Goal: Information Seeking & Learning: Learn about a topic

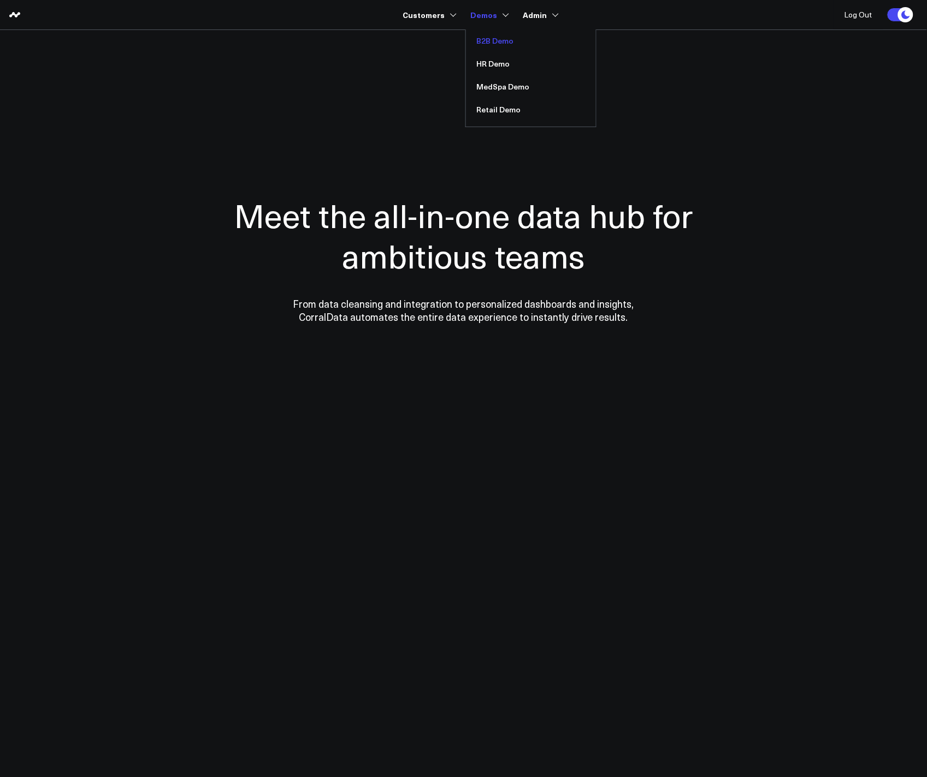
click at [490, 44] on link "B2B Demo" at bounding box center [531, 40] width 130 height 23
click at [504, 107] on link "Retail Demo" at bounding box center [531, 109] width 130 height 23
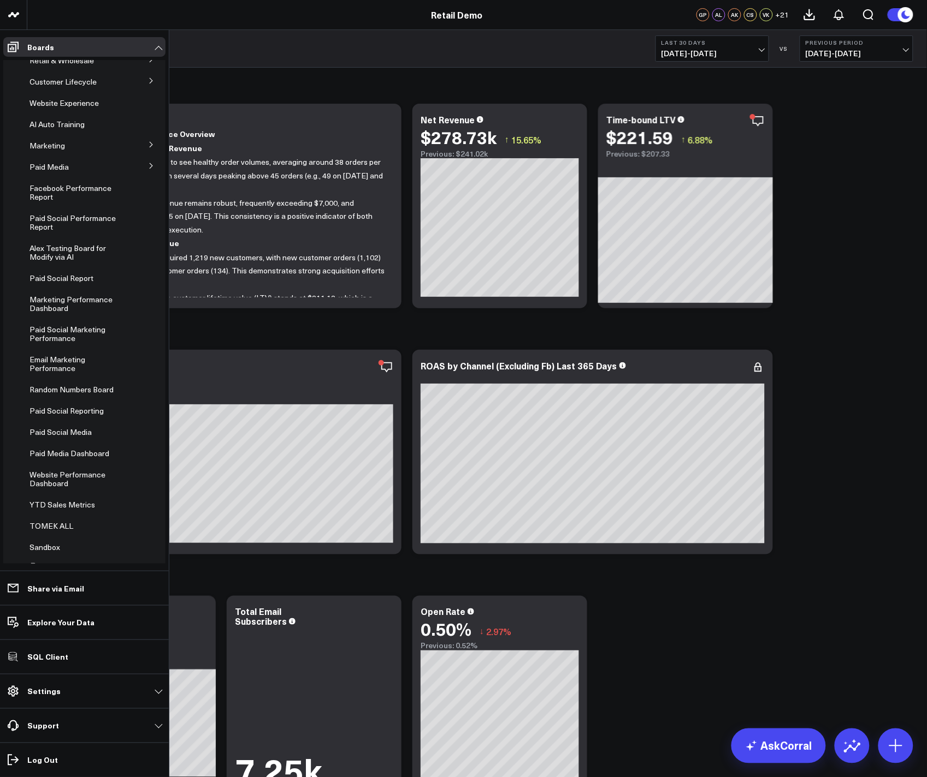
scroll to position [93, 0]
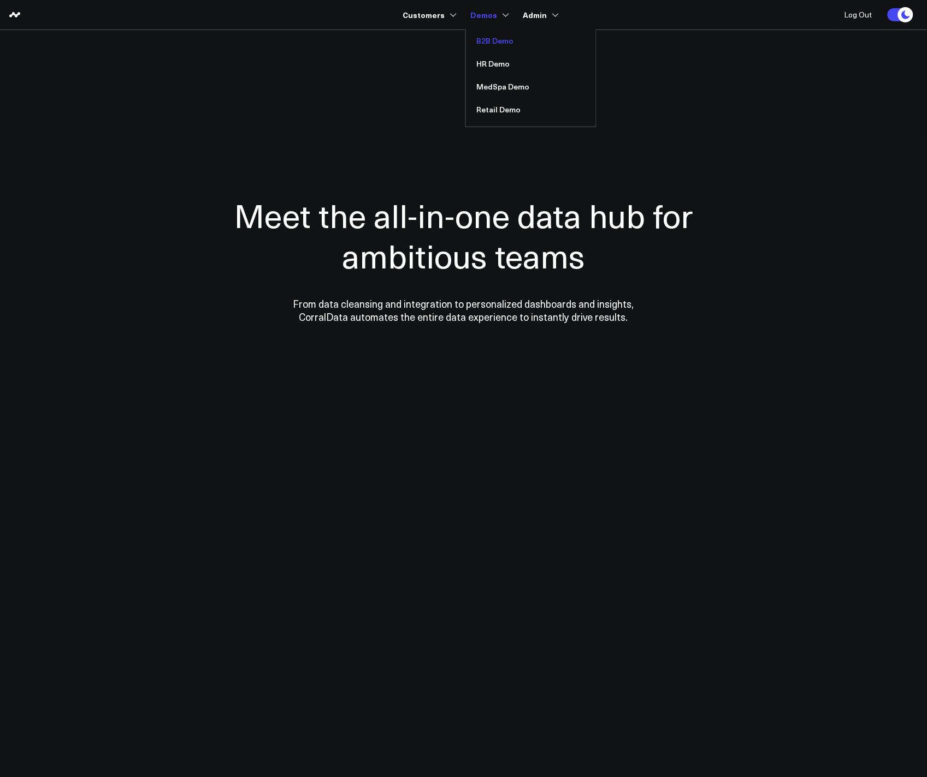
click at [493, 39] on link "B2B Demo" at bounding box center [531, 40] width 130 height 23
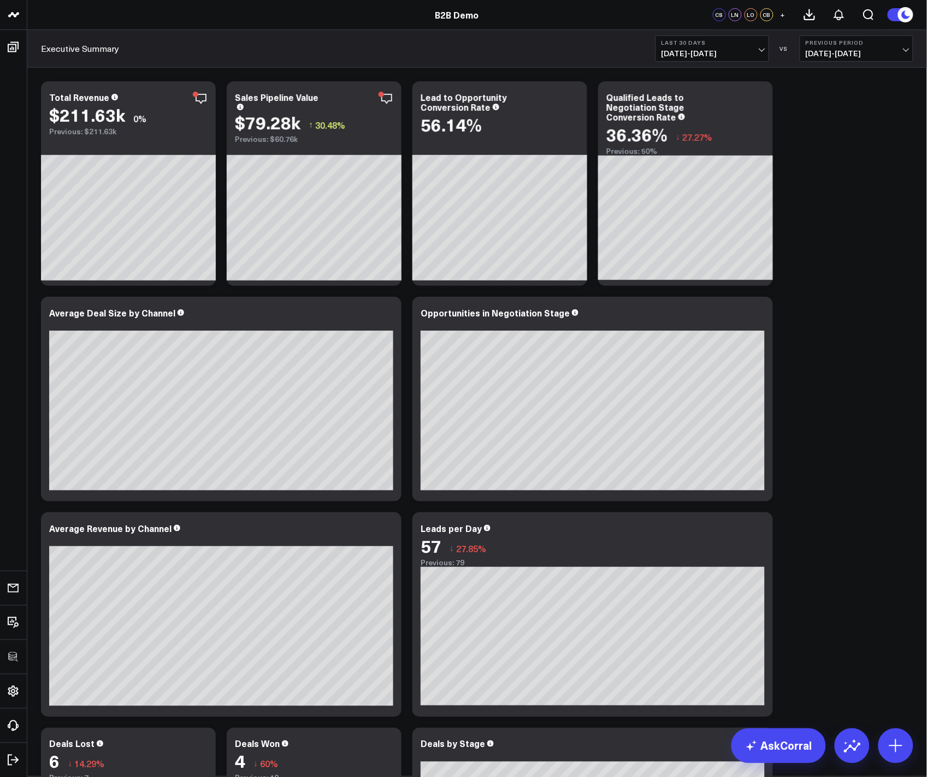
click at [229, 9] on div "B2B Demo" at bounding box center [456, 15] width 913 height 12
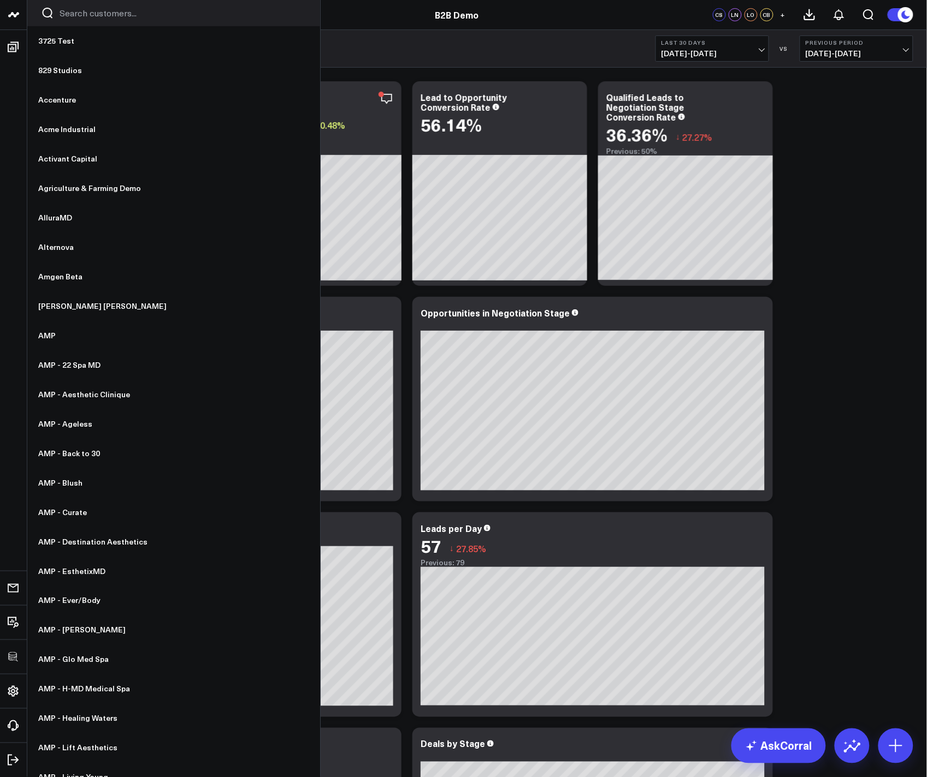
click at [64, 12] on input "Search customers input" at bounding box center [183, 13] width 247 height 12
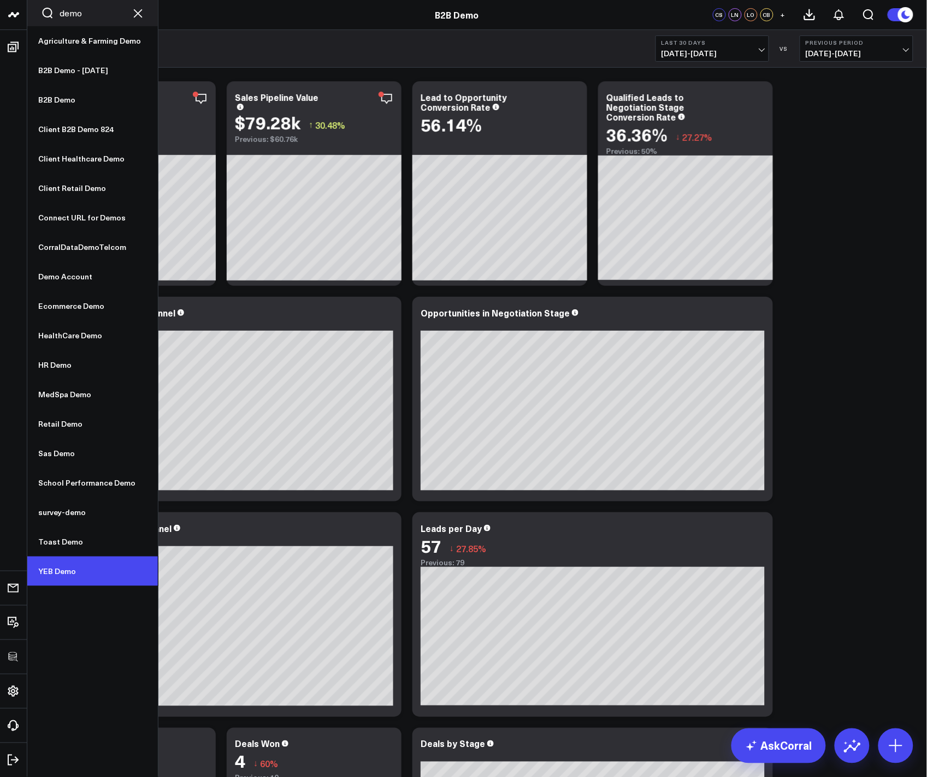
click at [70, 566] on link "YEB Demo" at bounding box center [92, 571] width 130 height 29
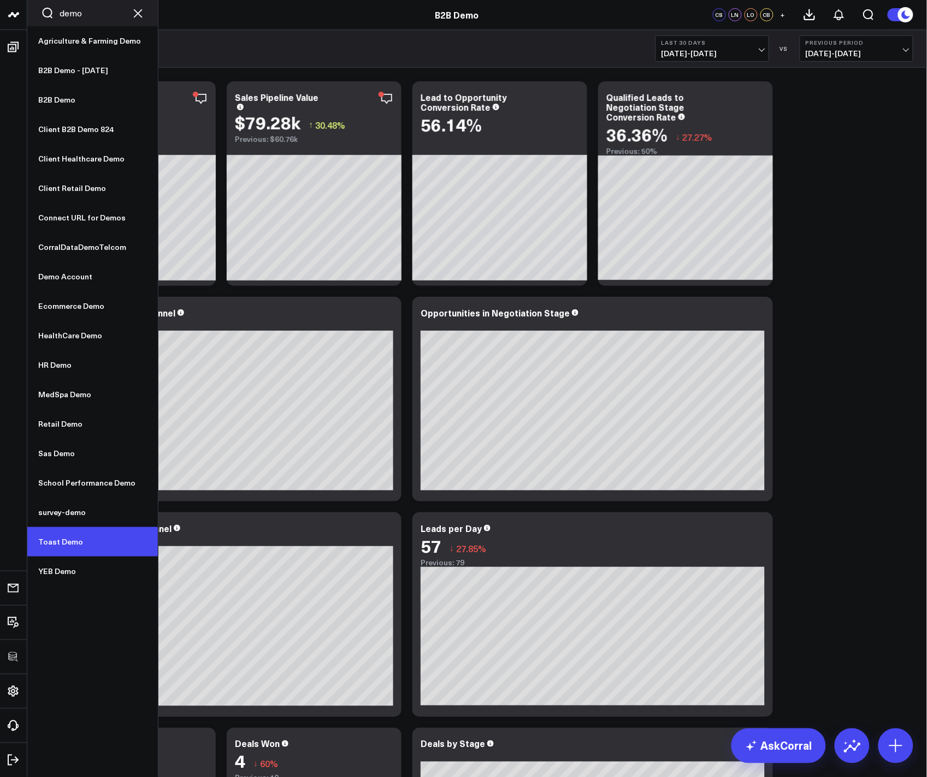
click at [67, 548] on link "Toast Demo" at bounding box center [92, 541] width 130 height 29
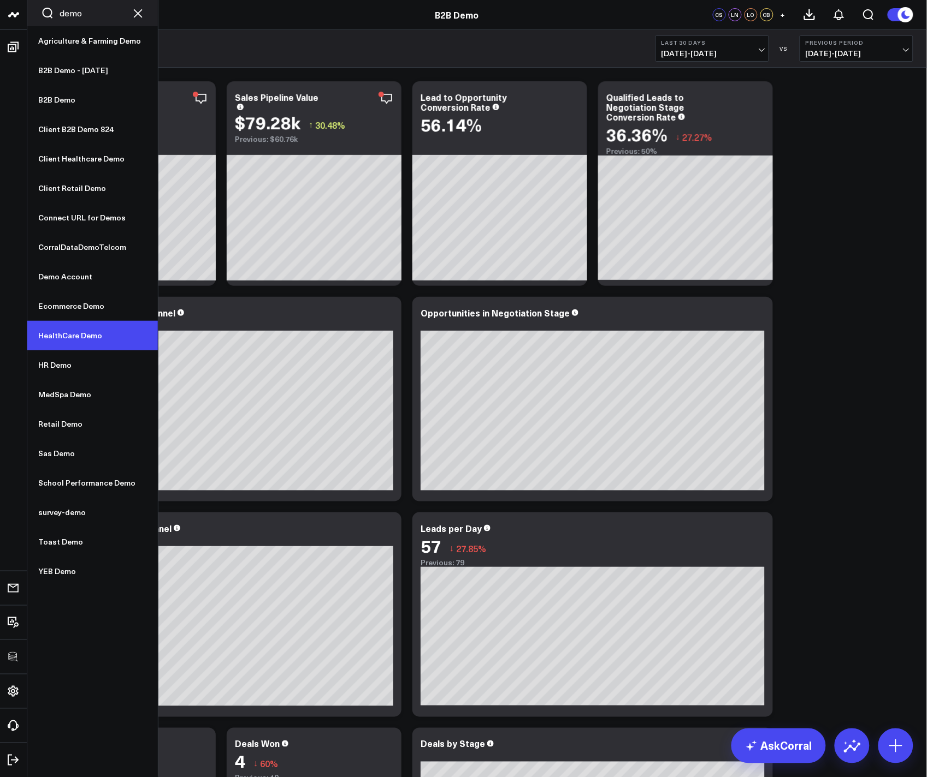
click at [72, 337] on link "HealthCare Demo" at bounding box center [92, 335] width 130 height 29
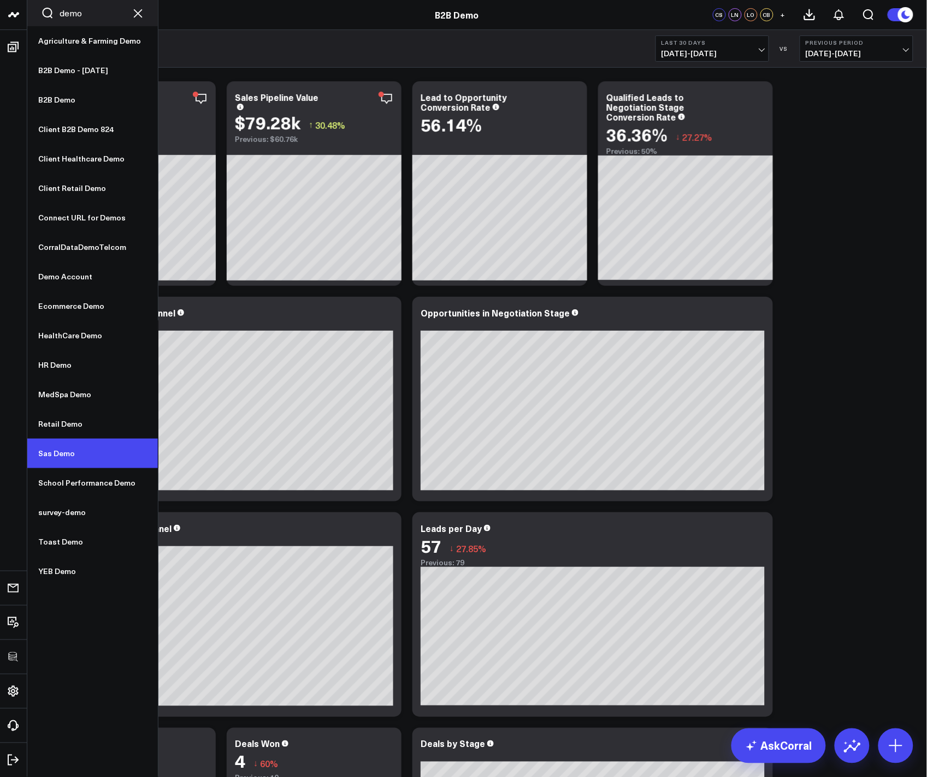
click at [63, 456] on link "Sas Demo" at bounding box center [92, 453] width 130 height 29
drag, startPoint x: 85, startPoint y: 10, endPoint x: 37, endPoint y: 9, distance: 48.1
click at [37, 9] on div "demo" at bounding box center [92, 13] width 130 height 26
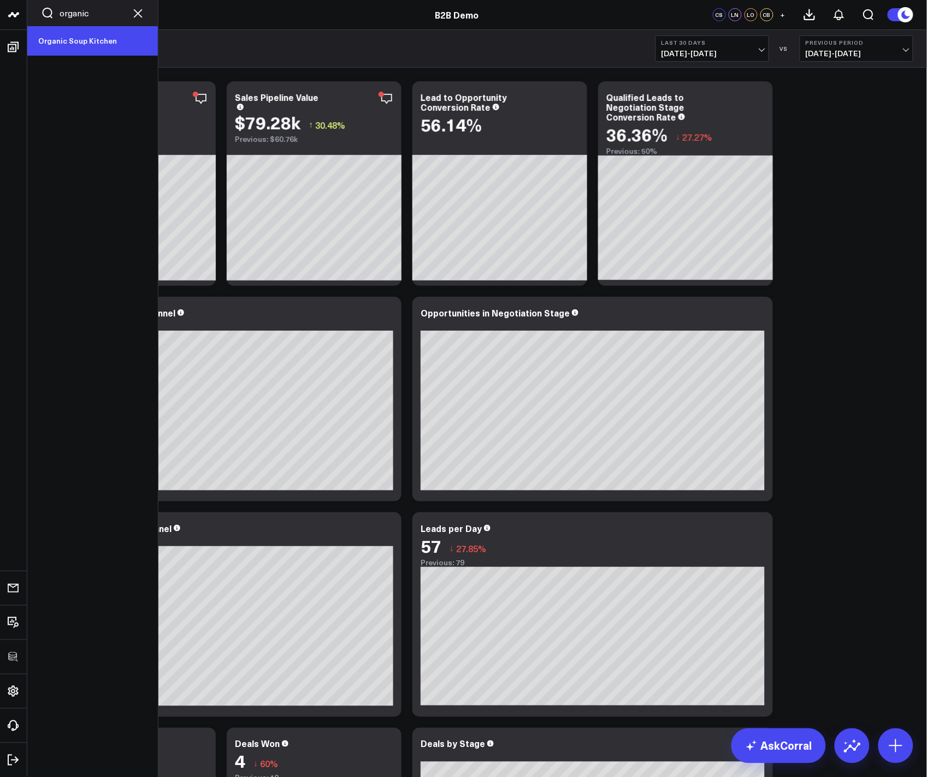
type input "organic"
click at [67, 33] on link "Organic Soup Kitchen" at bounding box center [92, 40] width 130 height 29
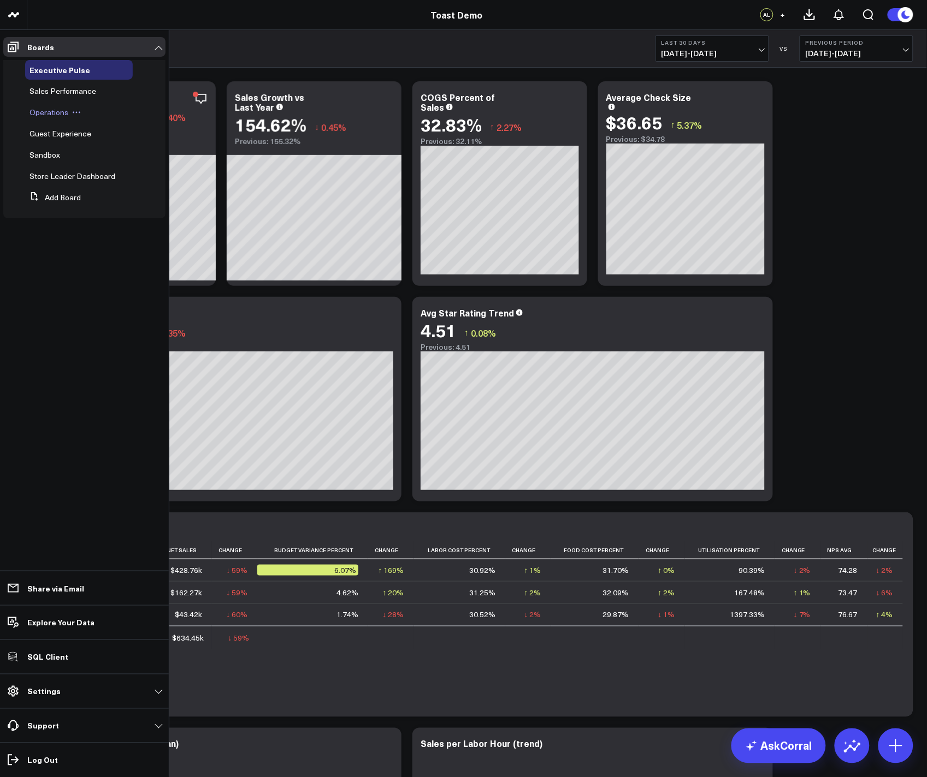
click at [50, 114] on span "Operations" at bounding box center [48, 112] width 39 height 10
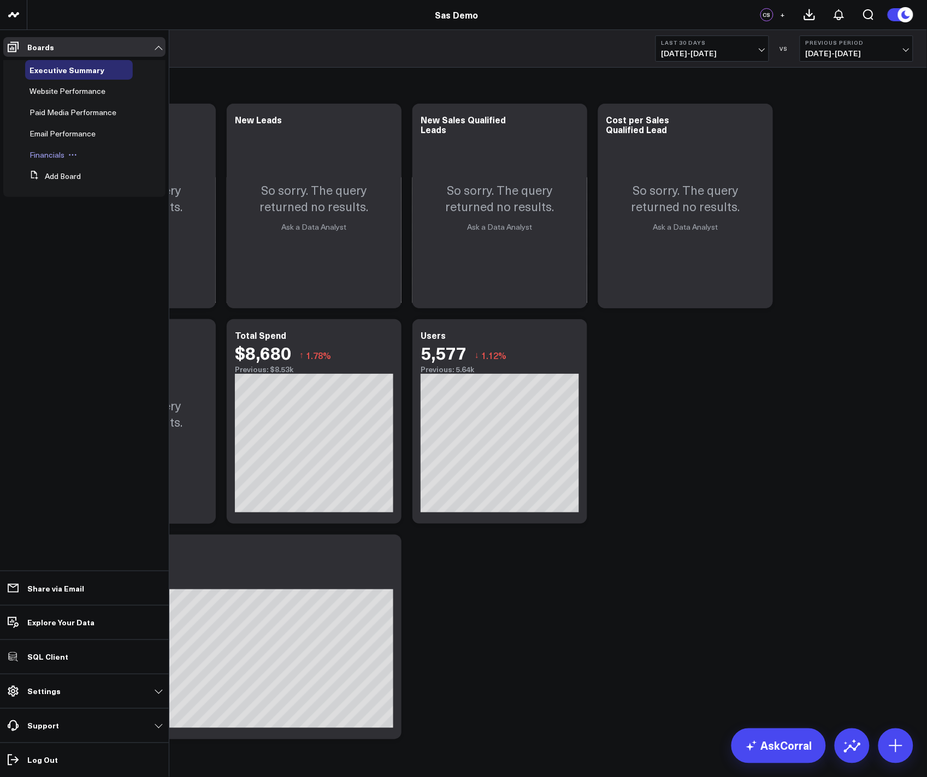
click at [50, 157] on span "Financials" at bounding box center [46, 155] width 35 height 10
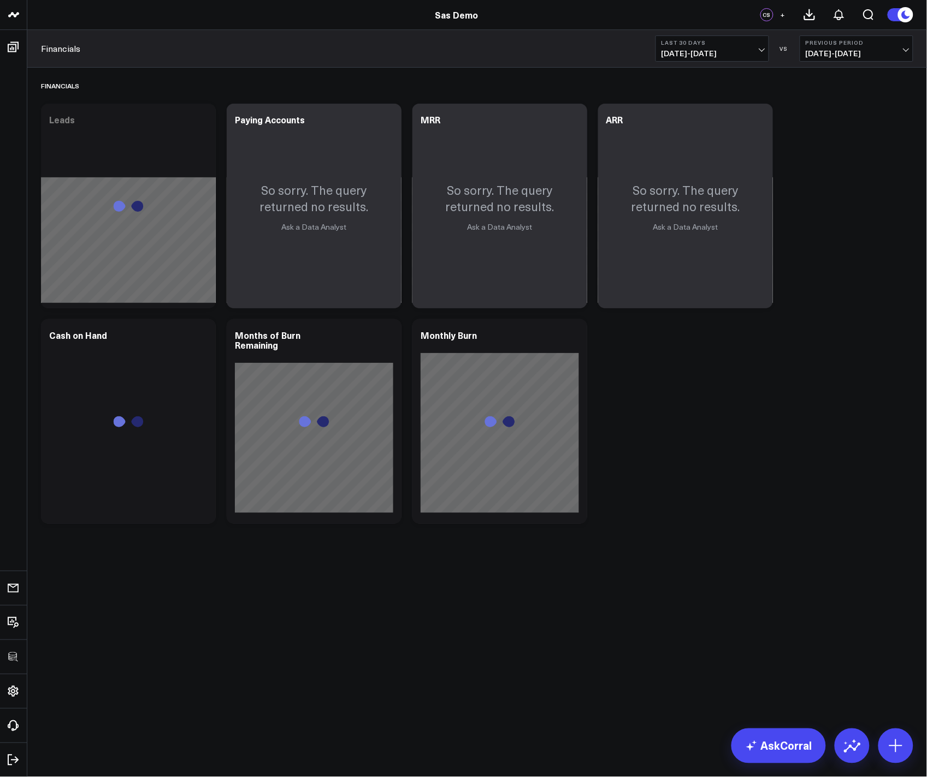
click at [753, 452] on div "Financials Modify via AI Copy link to widget Ask support Remove Create linked c…" at bounding box center [476, 299] width 883 height 462
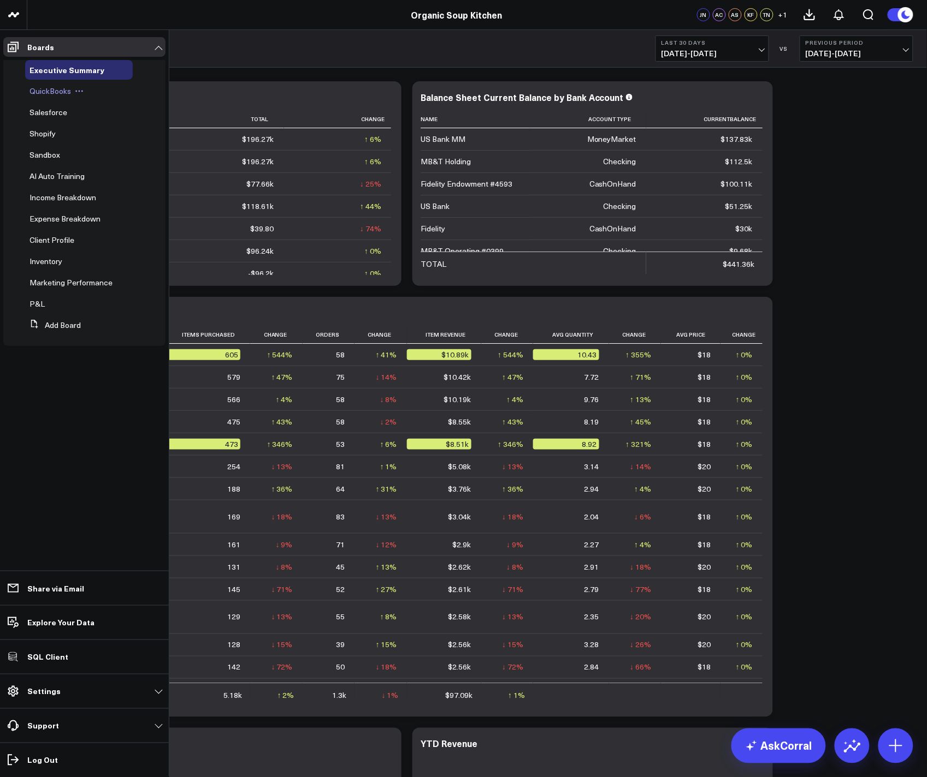
click at [50, 92] on span "QuickBooks" at bounding box center [49, 91] width 41 height 10
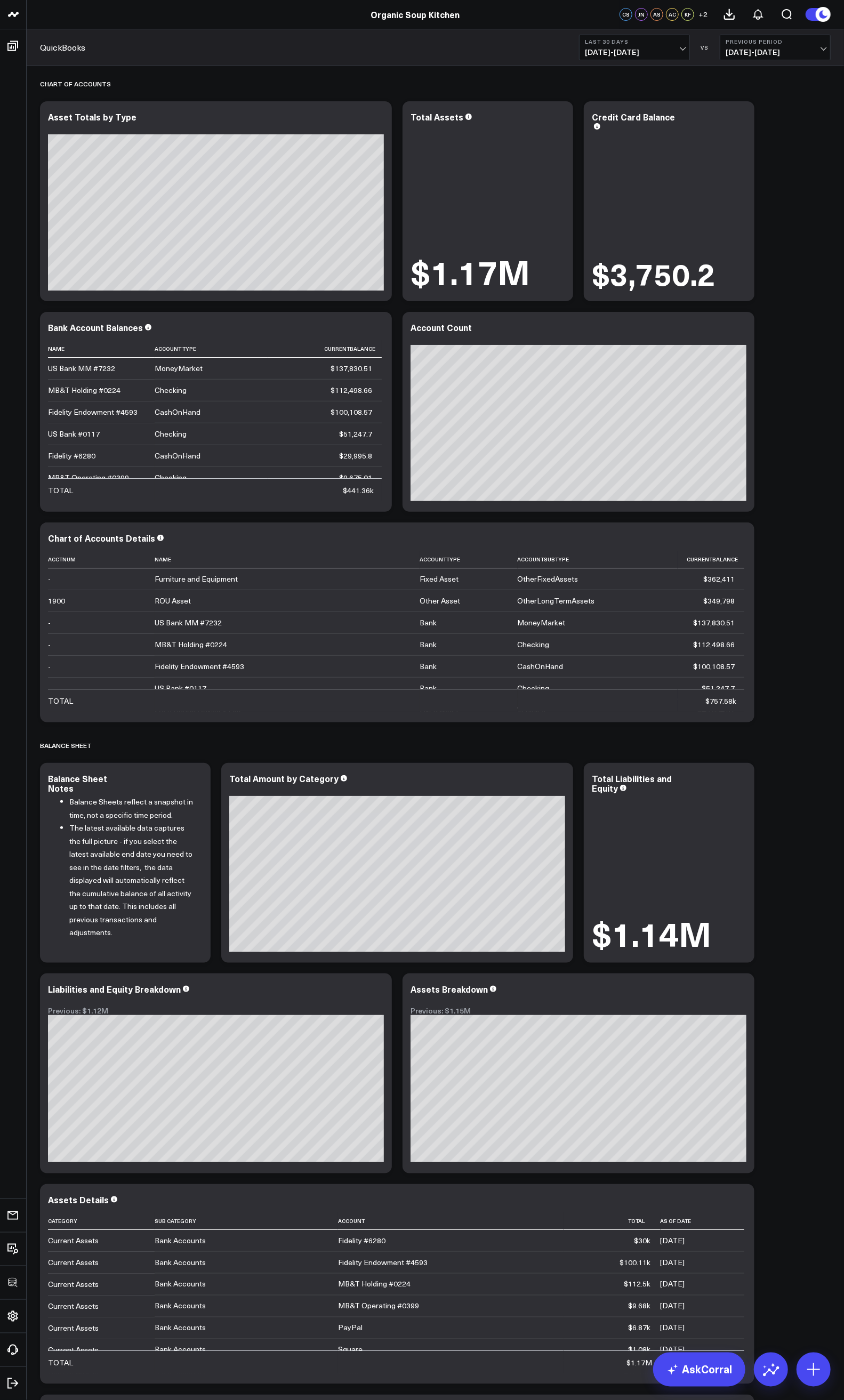
click at [764, 759] on div "Chart of Accounts Modify via AI Copy link to widget Ask support Remove Create l…" at bounding box center [435, 1058] width 802 height 1985
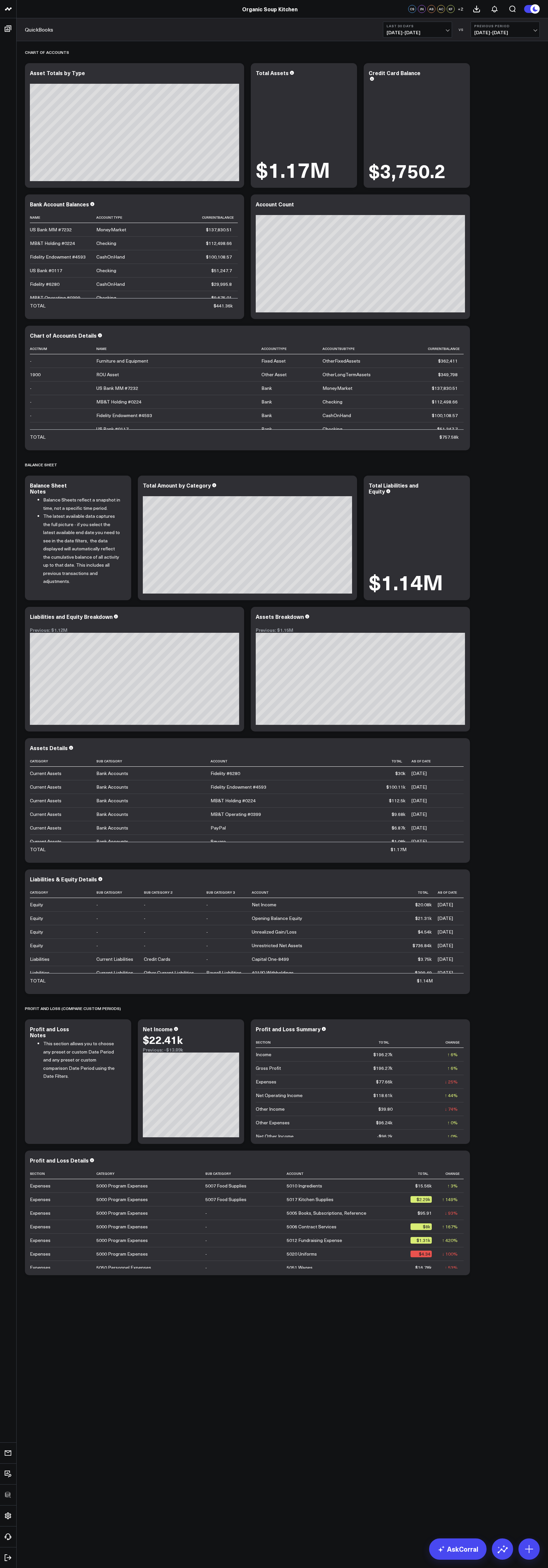
click at [425, 29] on button "Last 30 Days 08/19/25 - 09/17/25" at bounding box center [418, 29] width 69 height 16
click at [410, 165] on link "Last Year" at bounding box center [417, 160] width 68 height 13
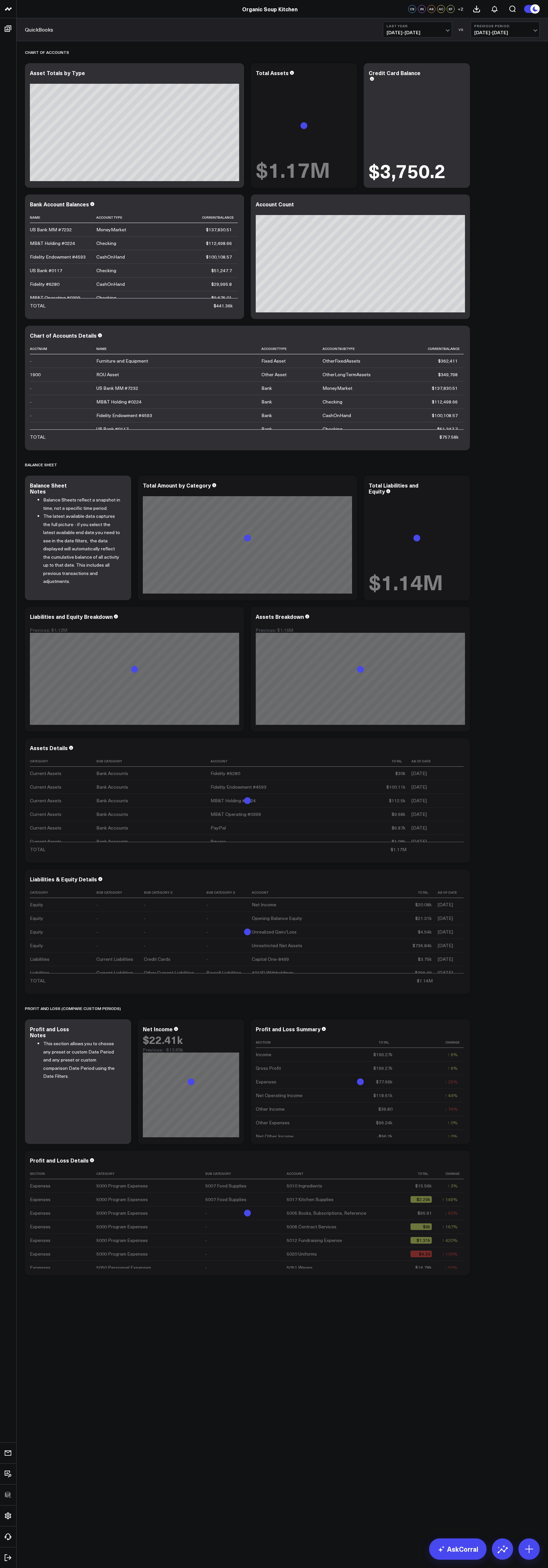
click at [518, 297] on div "Chart of Accounts Modify via AI Copy link to widget Ask support Remove Create l…" at bounding box center [282, 660] width 521 height 1237
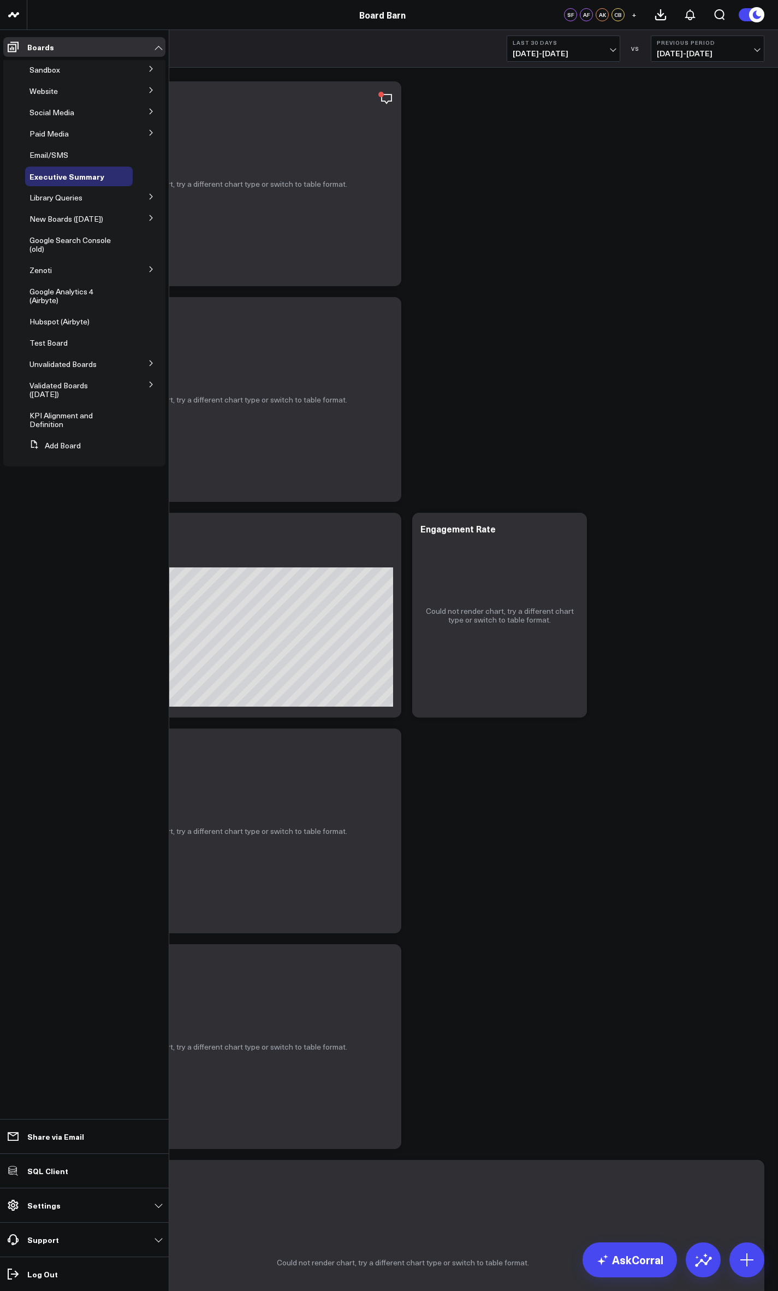
click at [152, 364] on icon at bounding box center [151, 363] width 7 height 7
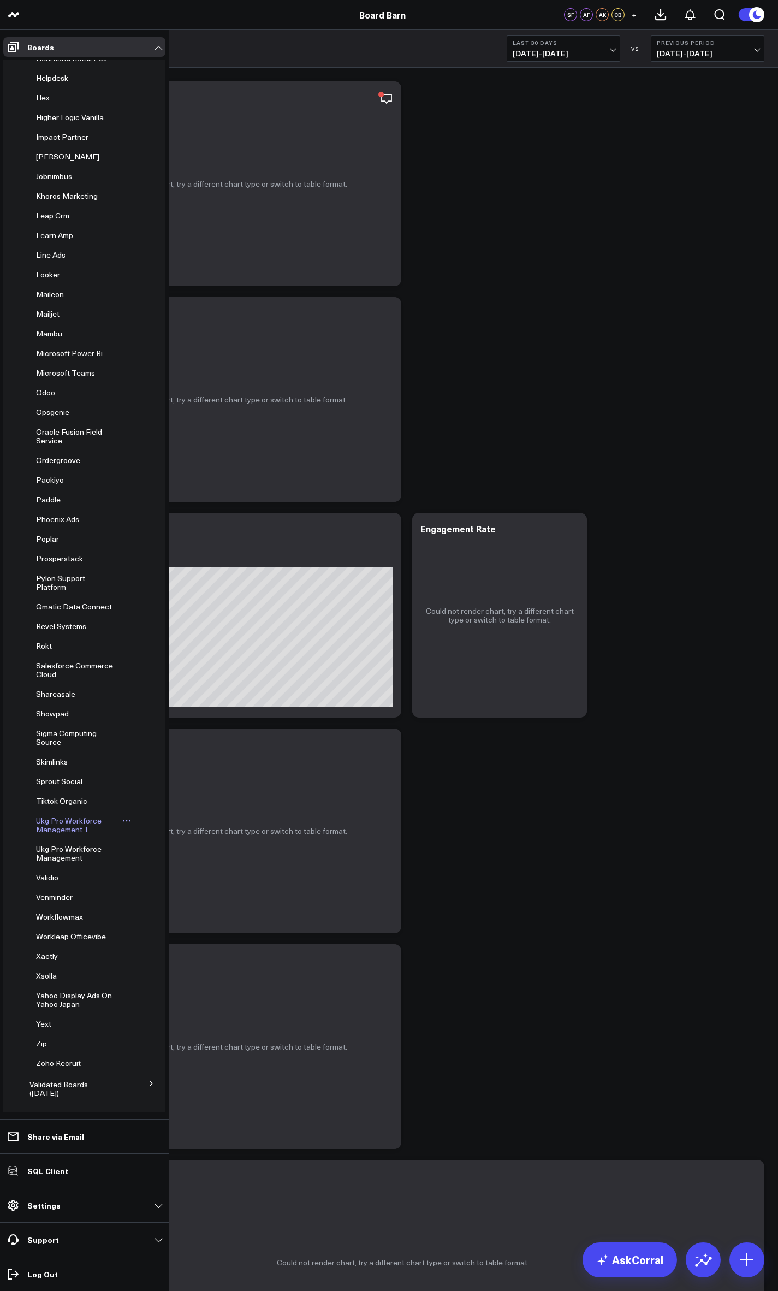
scroll to position [10067, 0]
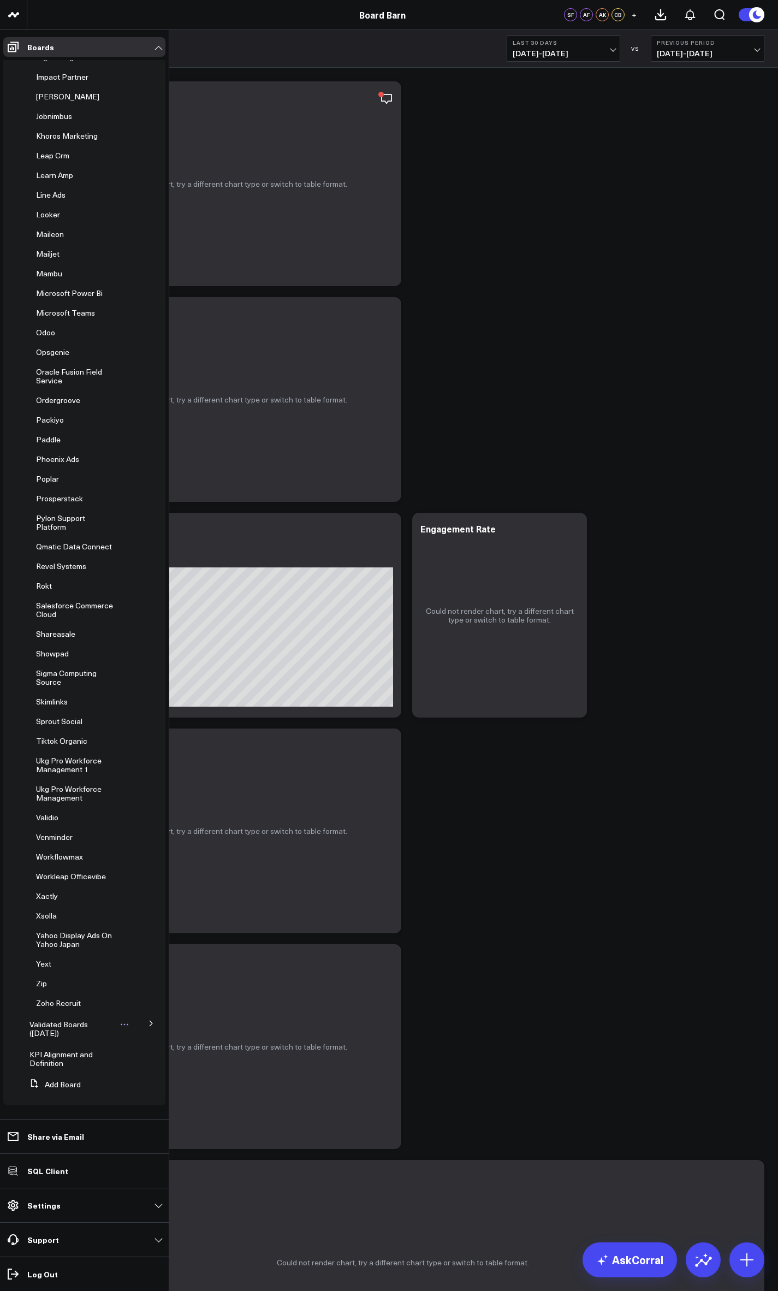
click at [53, 1024] on span "Validated Boards (Jun 25)" at bounding box center [58, 1028] width 58 height 19
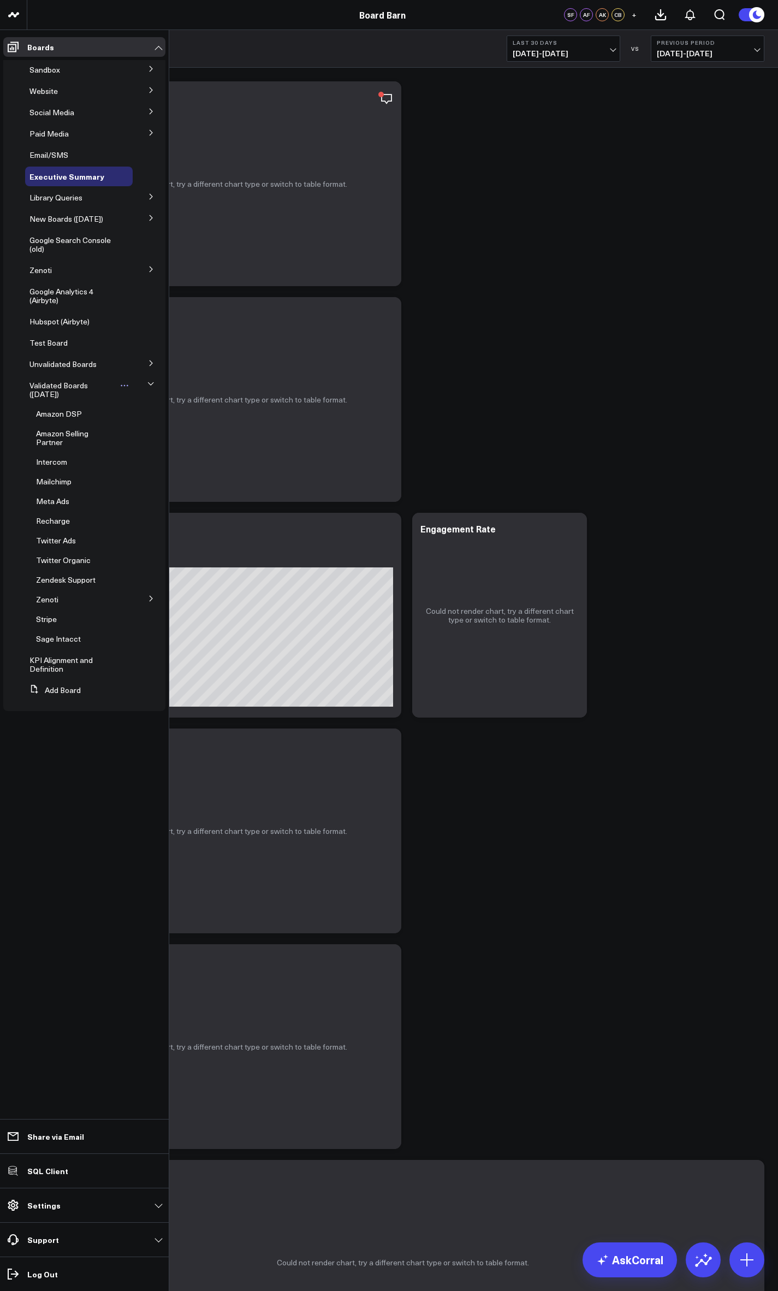
scroll to position [0, 0]
click at [61, 633] on span "Sage Intacct" at bounding box center [58, 638] width 45 height 10
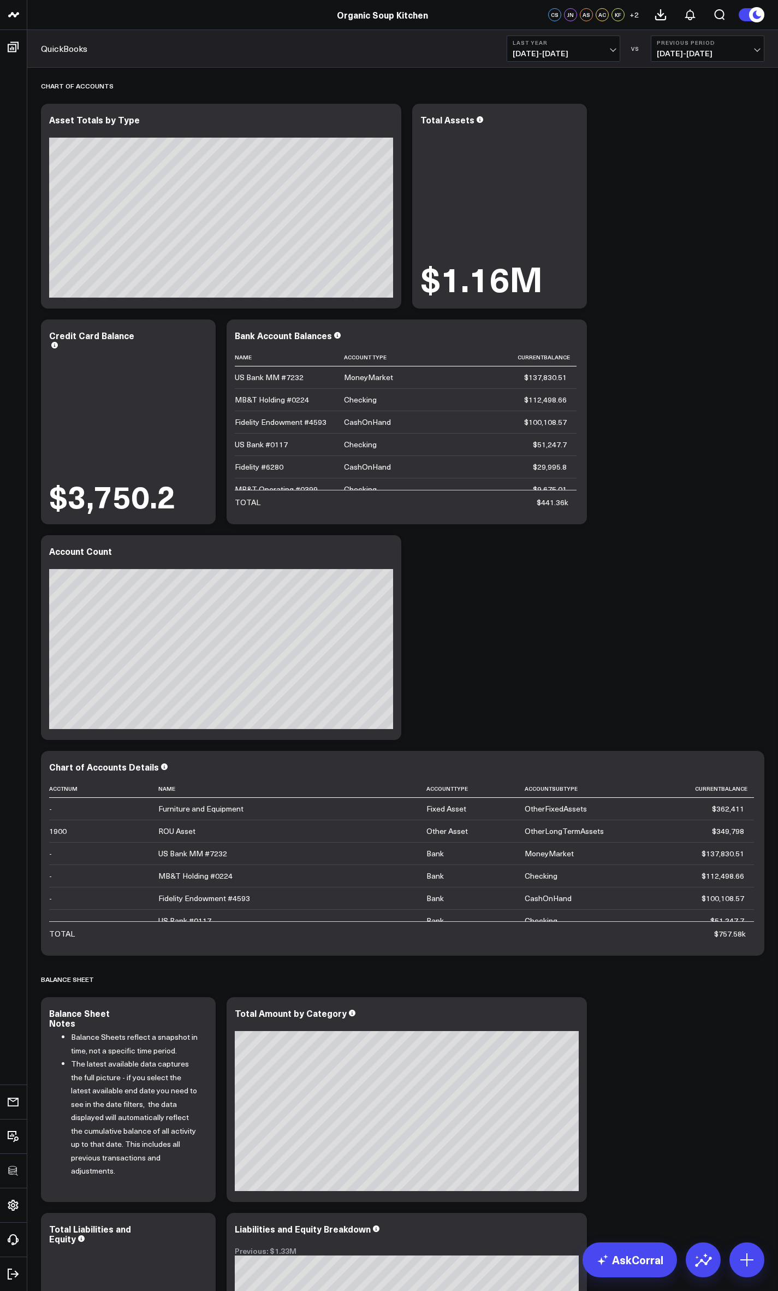
click at [575, 58] on span "[DATE] - [DATE]" at bounding box center [564, 53] width 102 height 9
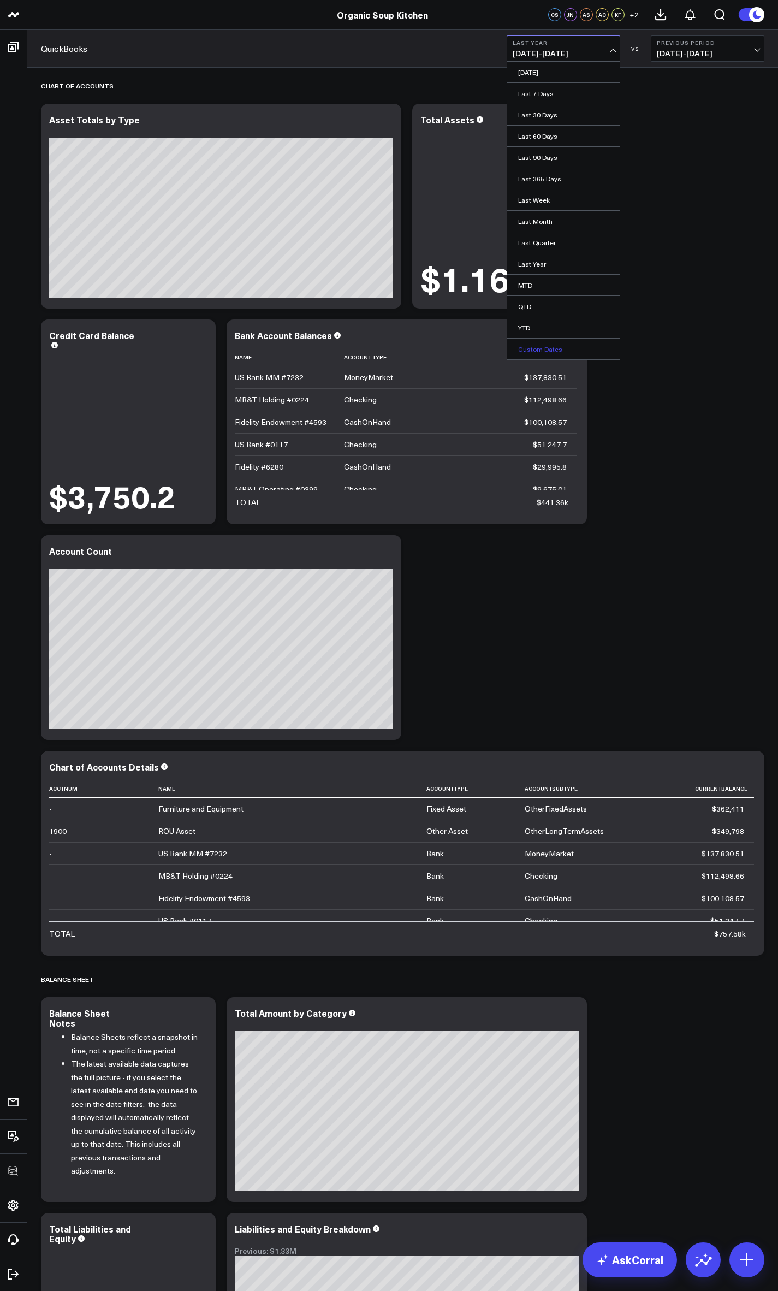
click at [546, 349] on link "Custom Dates" at bounding box center [563, 349] width 112 height 21
select select "8"
select select "2025"
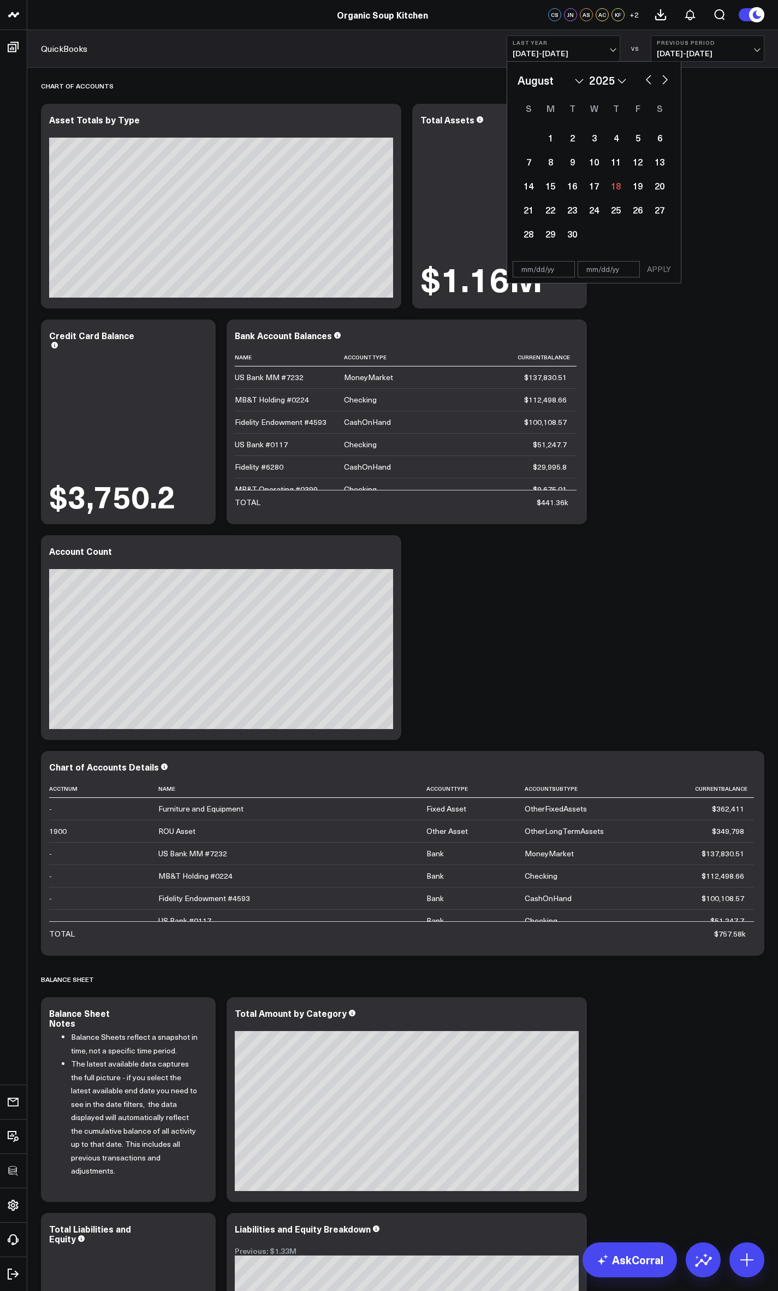
select select "7"
select select "2025"
select select "2"
select select "2025"
click at [668, 141] on div "1" at bounding box center [660, 138] width 22 height 22
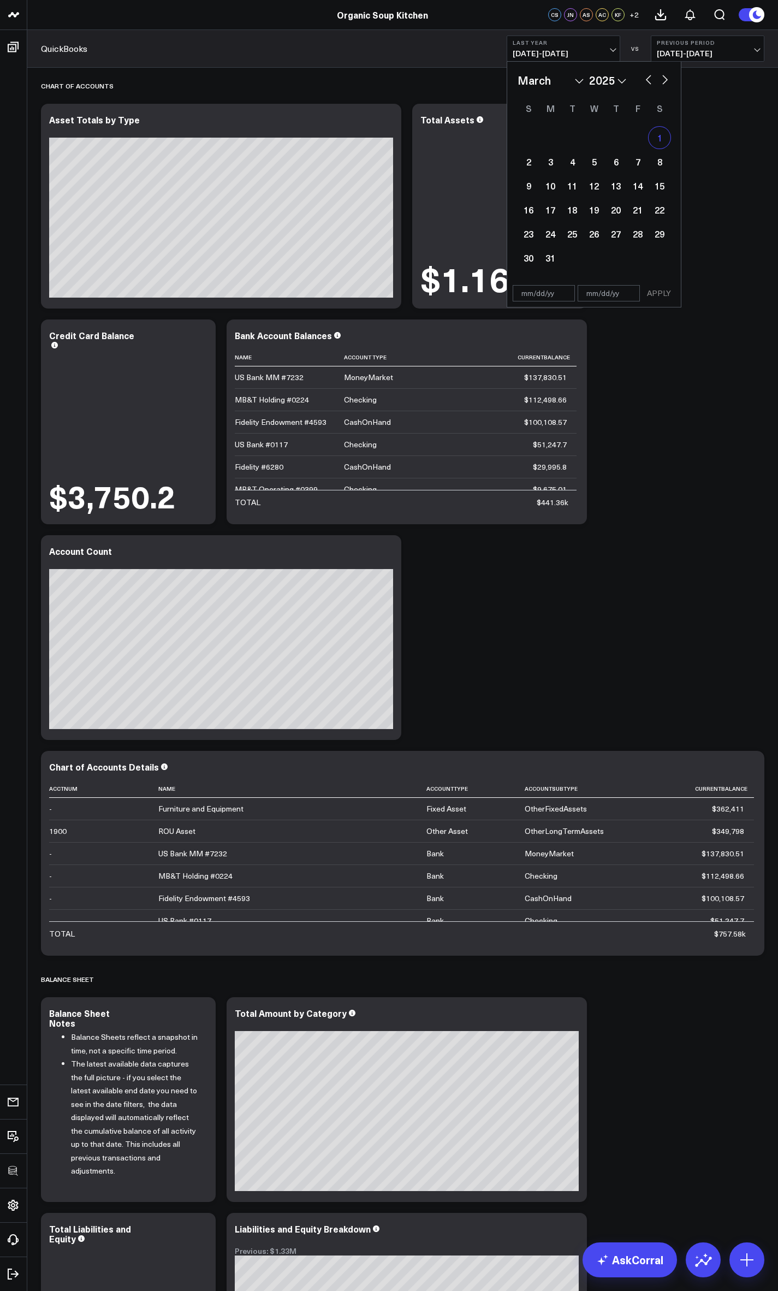
type input "[DATE]"
select select "2"
select select "2025"
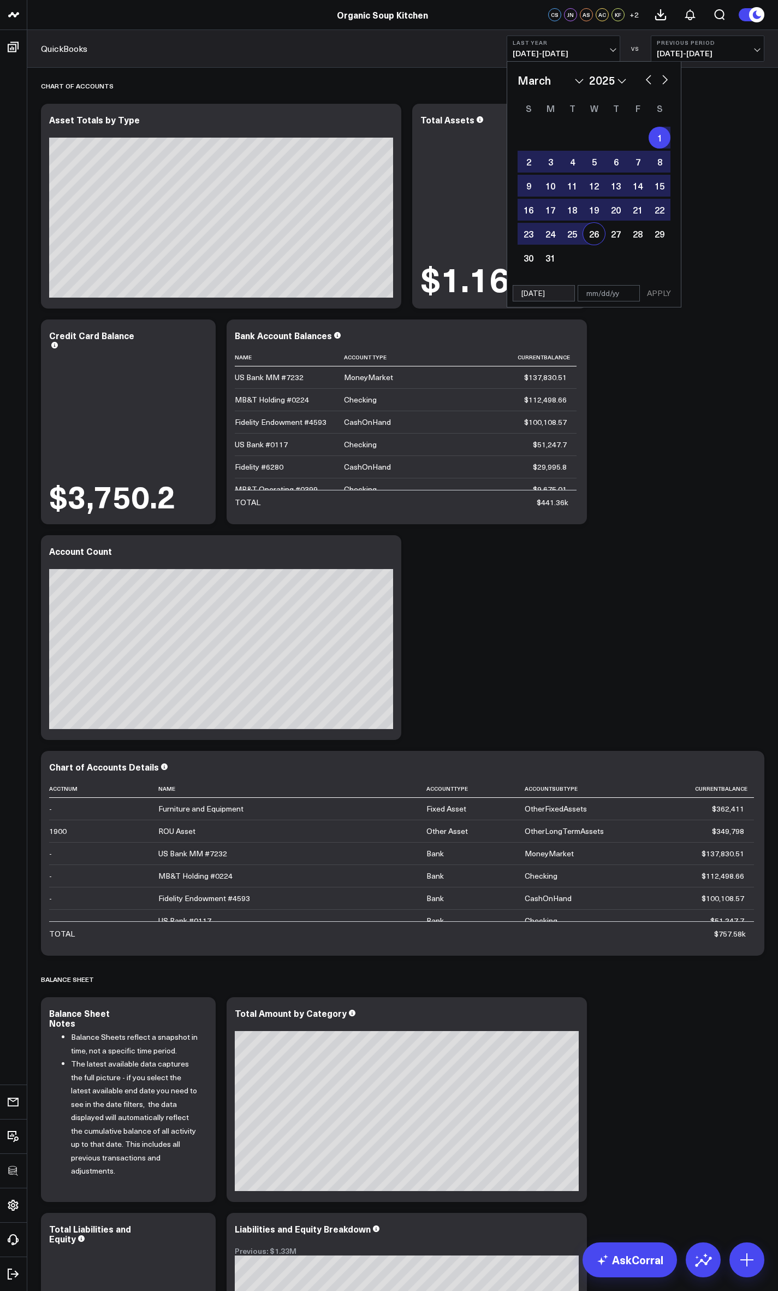
click at [596, 292] on input "text" at bounding box center [609, 293] width 62 height 16
select select "2"
select select "2025"
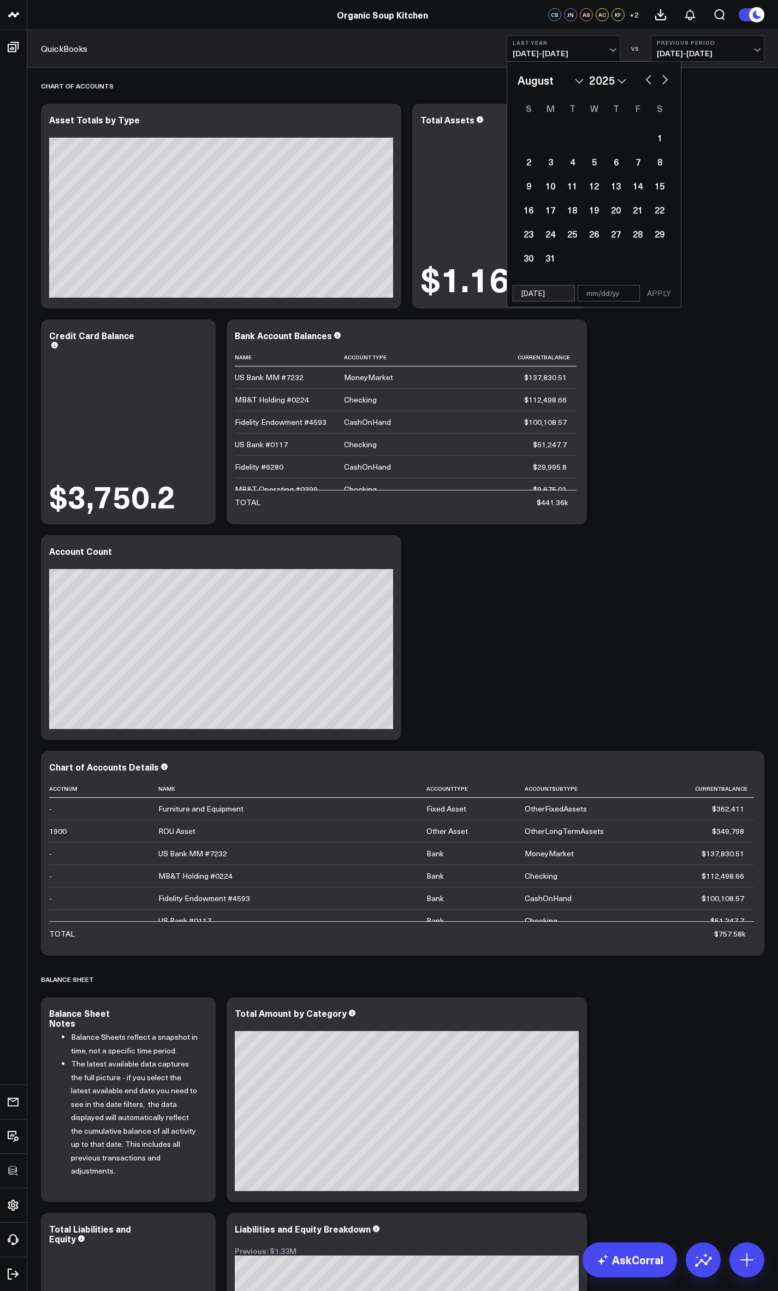
select select "7"
select select "2025"
click at [581, 187] on div "12" at bounding box center [572, 186] width 22 height 22
type input "[DATE]"
select select "7"
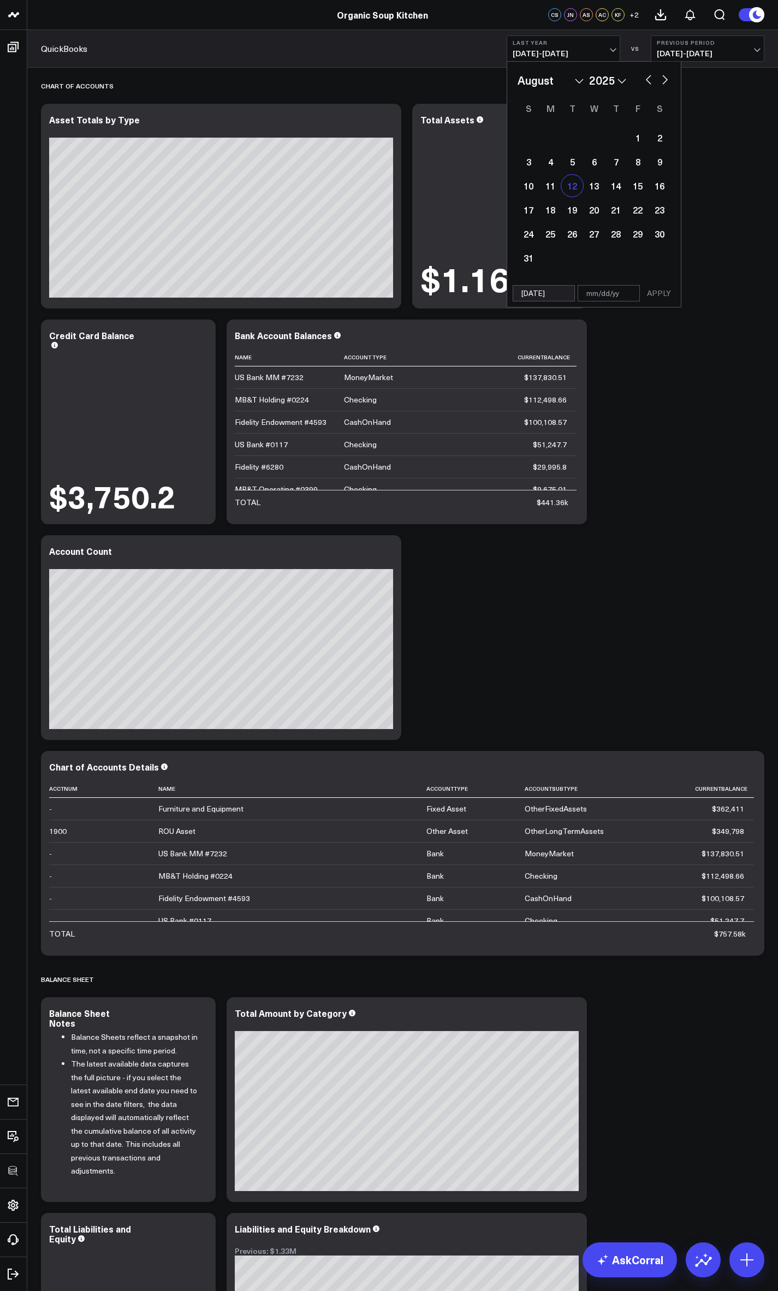
select select "2025"
click at [530, 290] on input "[DATE]" at bounding box center [544, 293] width 62 height 16
select select "7"
select select "2025"
type input "0/12/25"
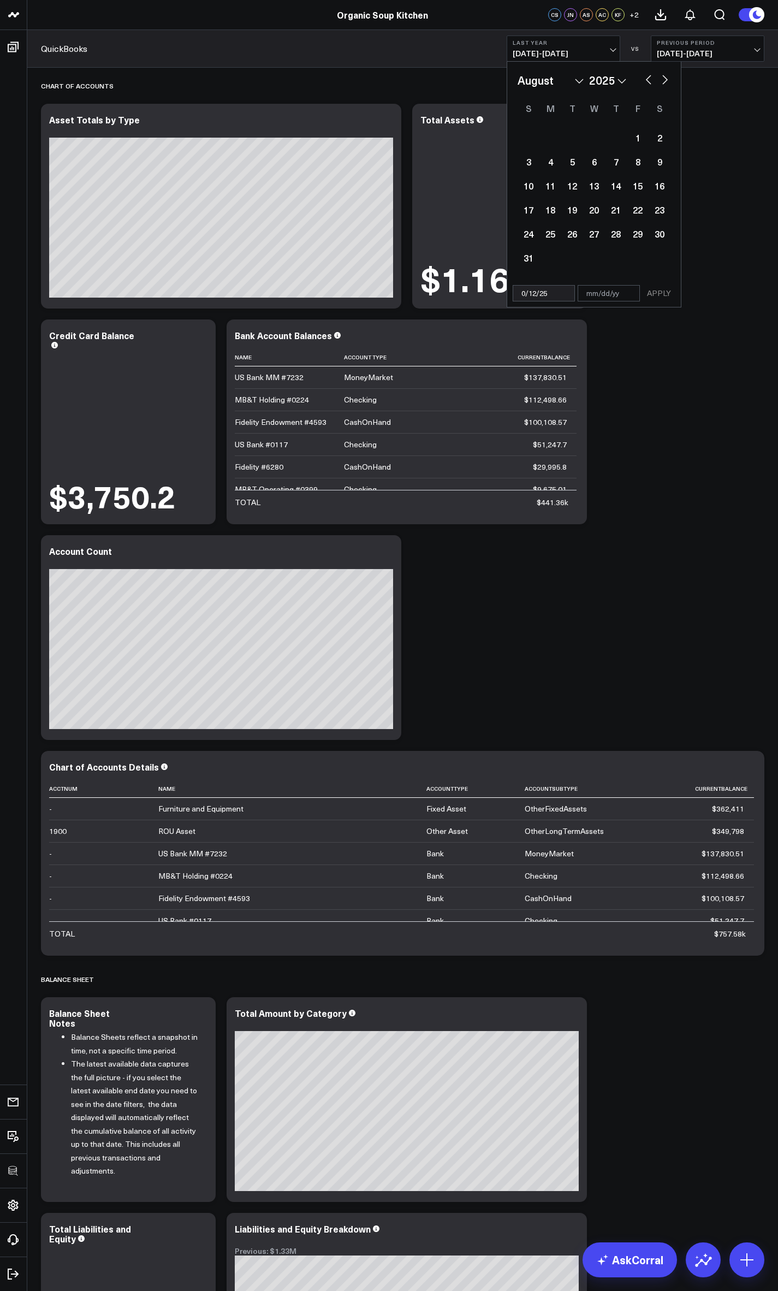
select select "11"
select select "2000"
type input "[DATE]"
select select "2025"
type input "[DATE]"
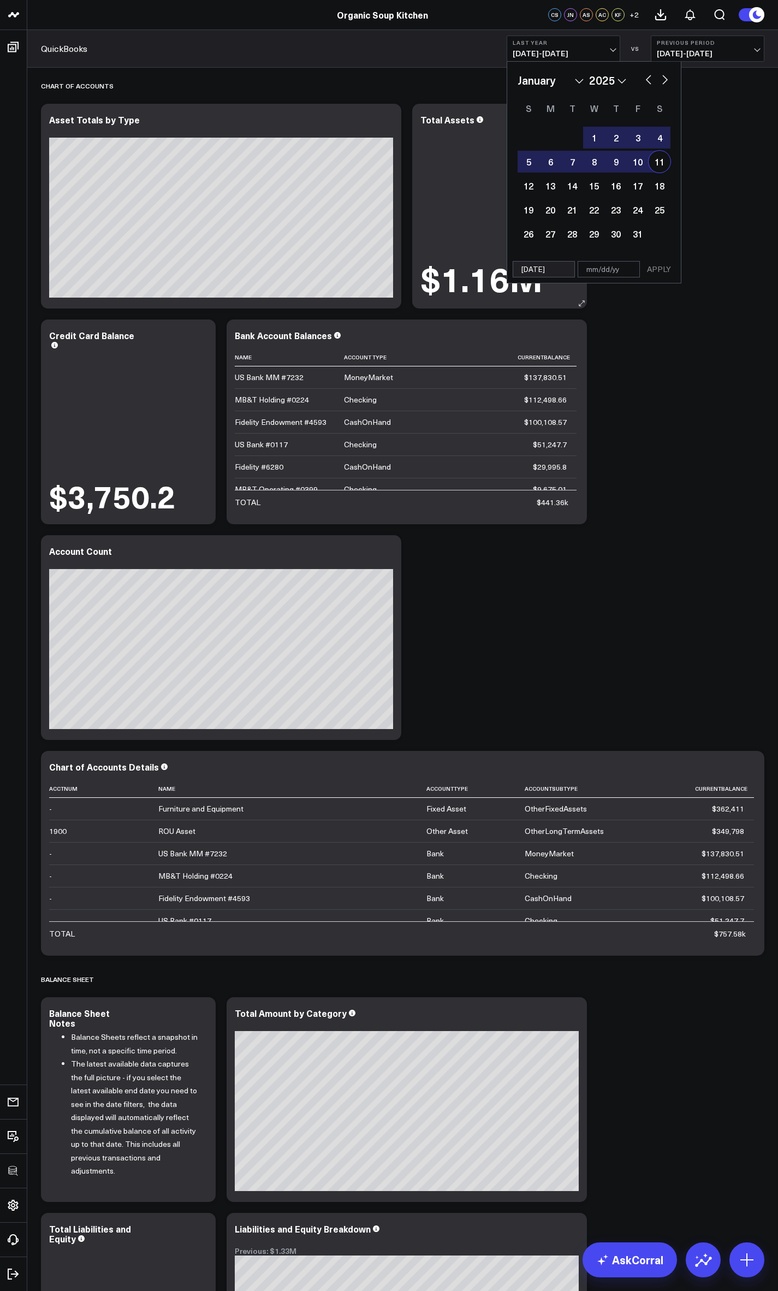
drag, startPoint x: 588, startPoint y: 276, endPoint x: 581, endPoint y: 284, distance: 10.9
click at [588, 279] on div "[DATE] APPLY" at bounding box center [594, 270] width 175 height 28
select select "2025"
type input "0"
select select "2025"
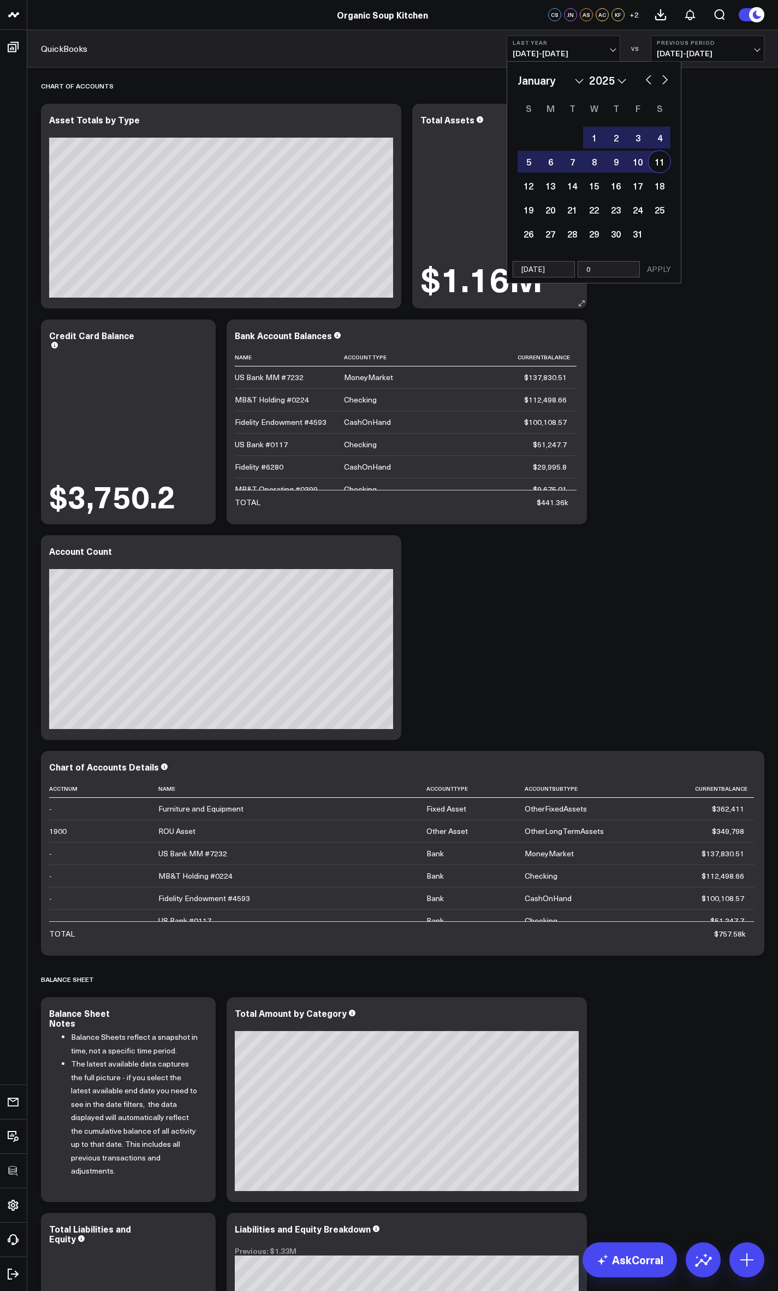
type input "08"
select select "2025"
type input "08/"
select select "2025"
type input "08/3/"
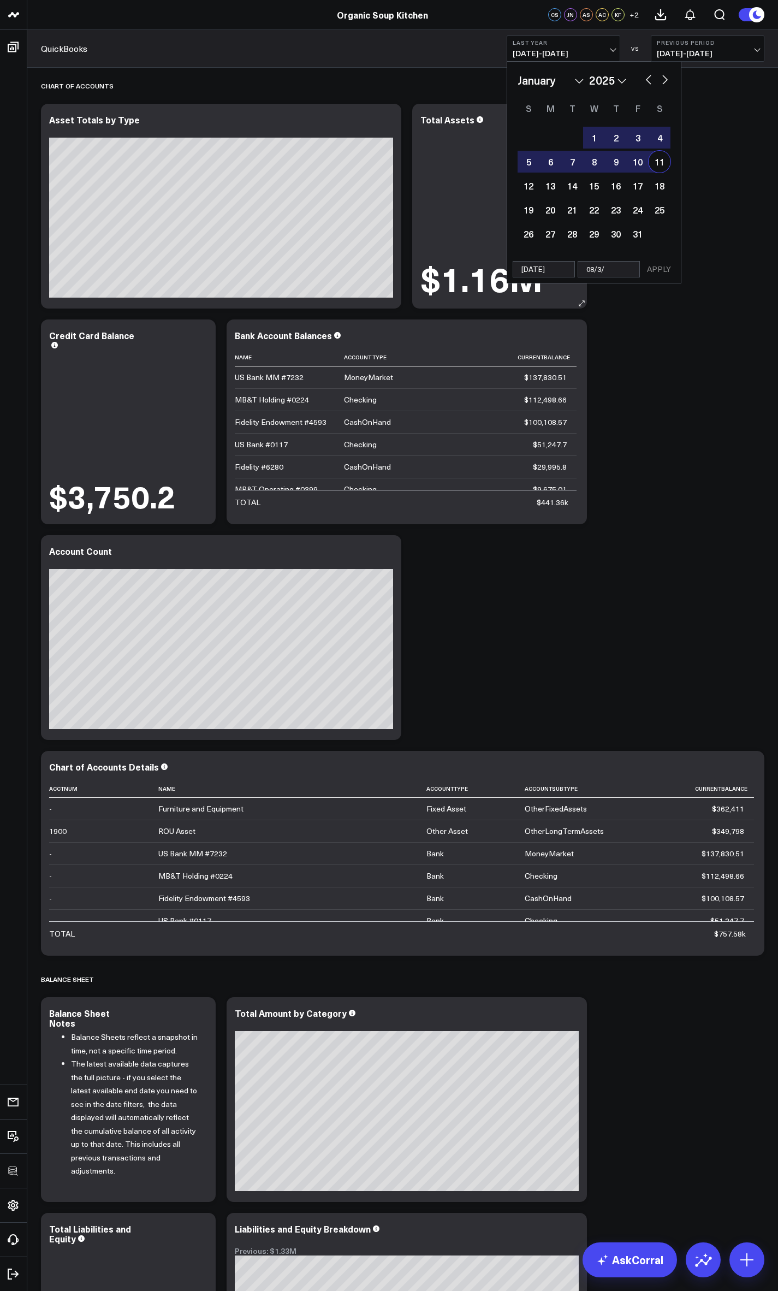
select select "2025"
type input "08/3/2"
select select "2025"
type input "[DATE]"
select select "2025"
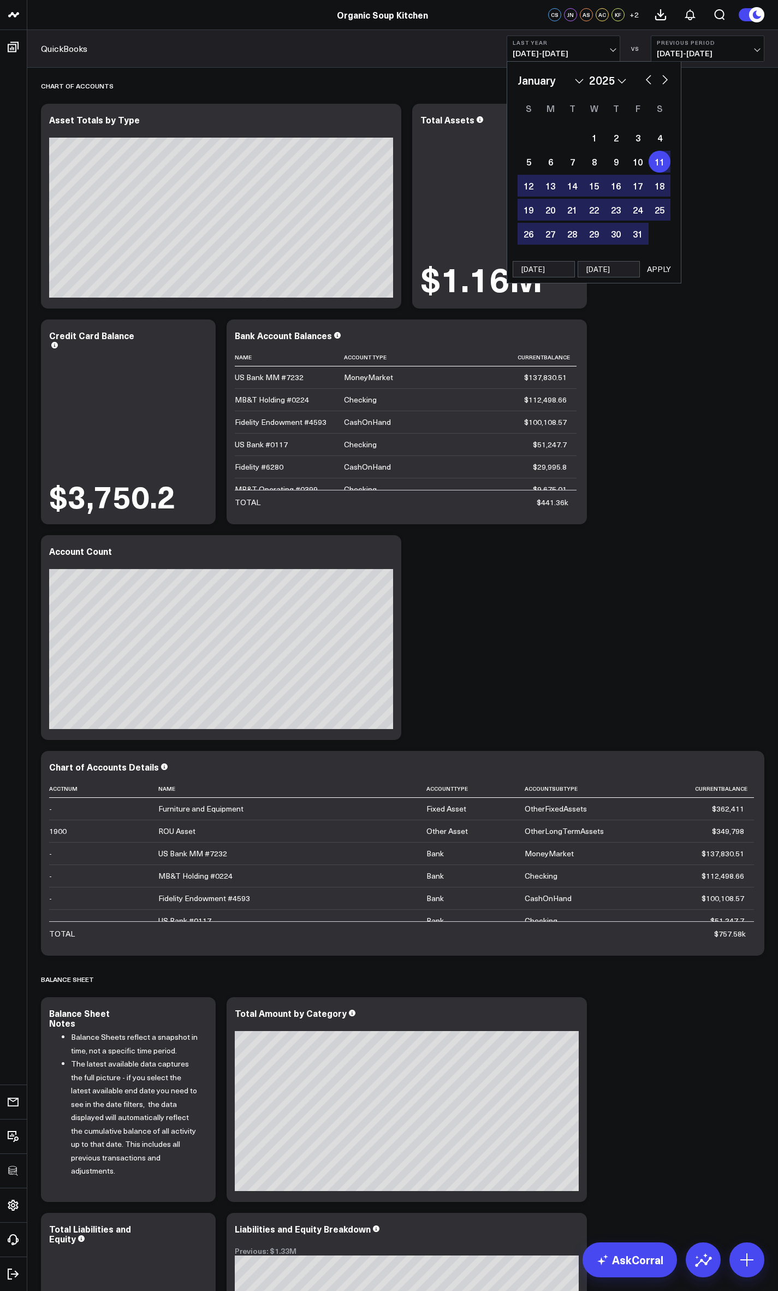
type input "[DATE]"
click at [655, 272] on button "APPLY" at bounding box center [659, 269] width 33 height 16
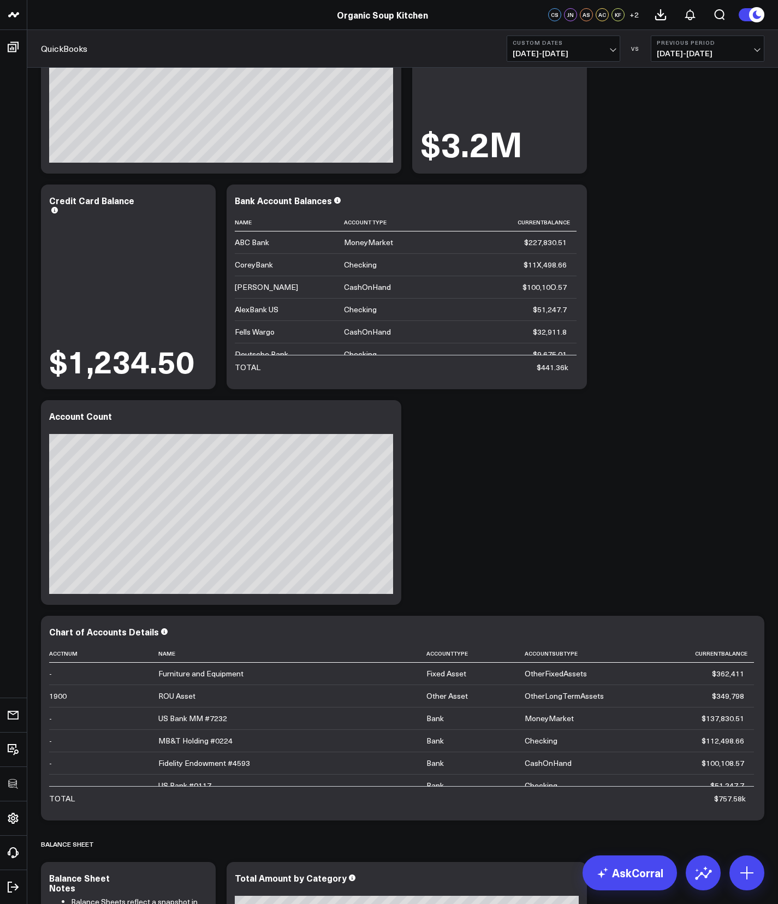
scroll to position [197, 0]
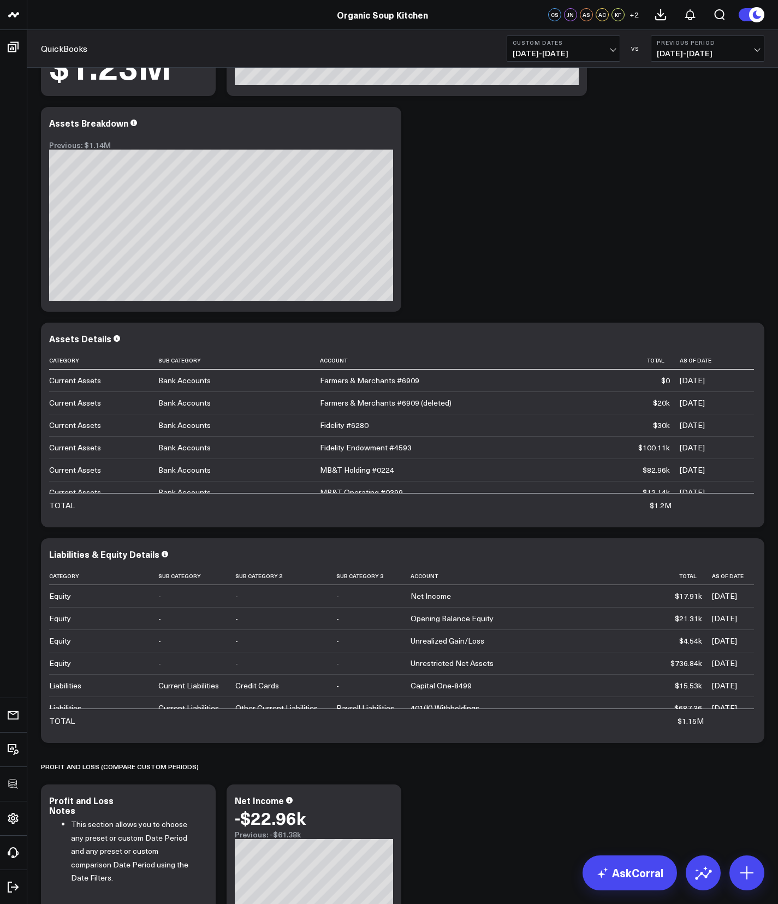
scroll to position [1315, 0]
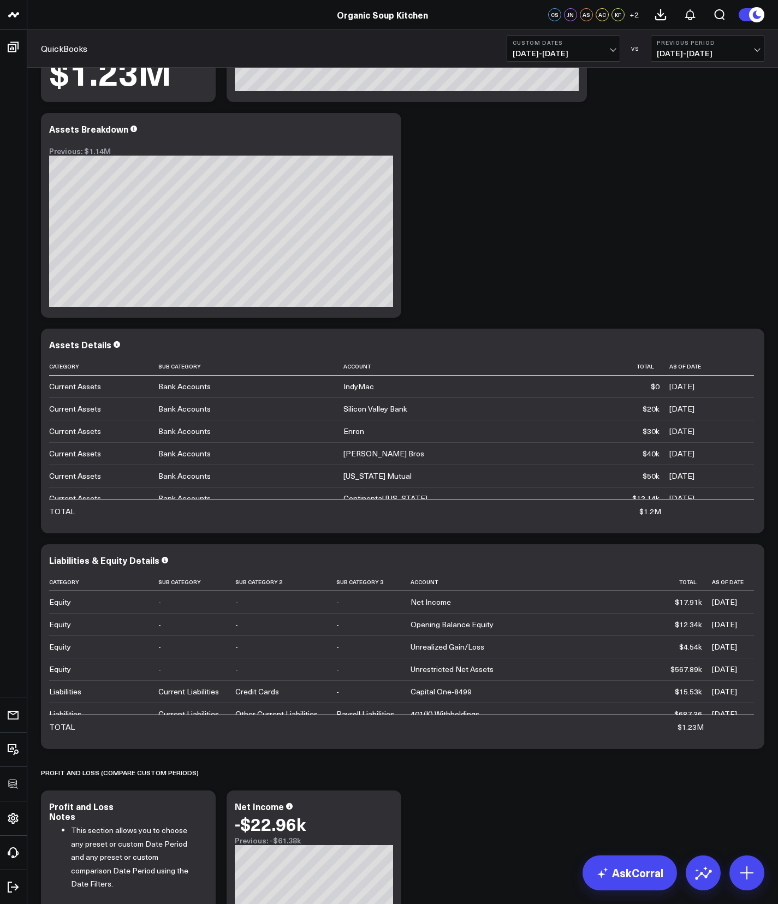
click at [482, 869] on div "Chart of Accounts Modify via AI Copy link to widget Ask support Remove Create l…" at bounding box center [402, 92] width 734 height 2680
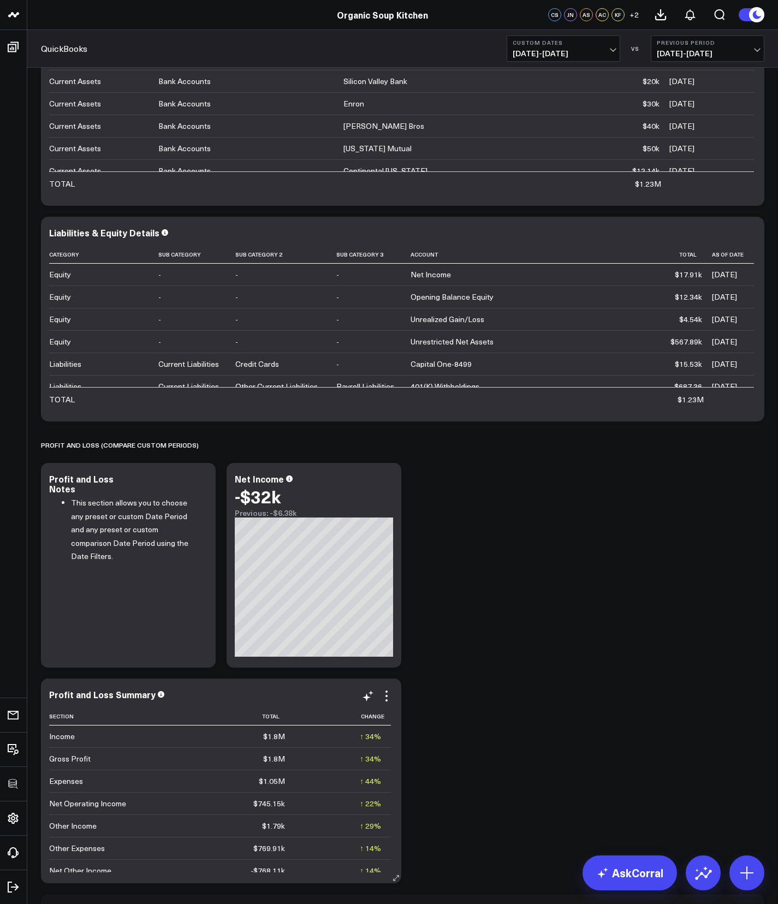
scroll to position [1774, 0]
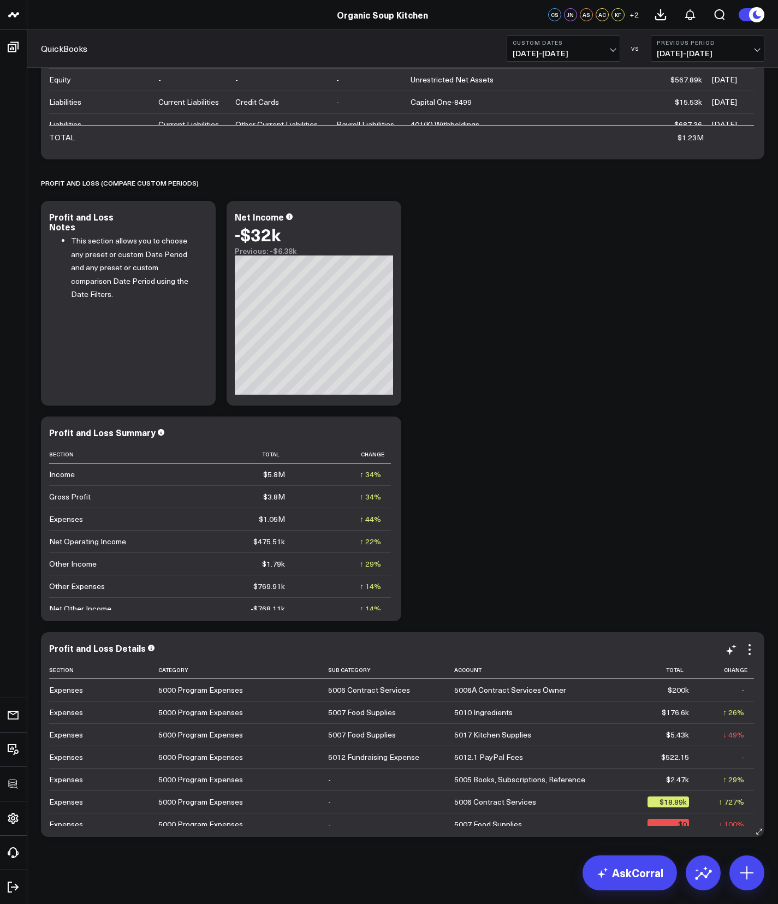
drag, startPoint x: 388, startPoint y: 716, endPoint x: 374, endPoint y: 715, distance: 14.3
drag, startPoint x: 490, startPoint y: 757, endPoint x: 525, endPoint y: 537, distance: 222.3
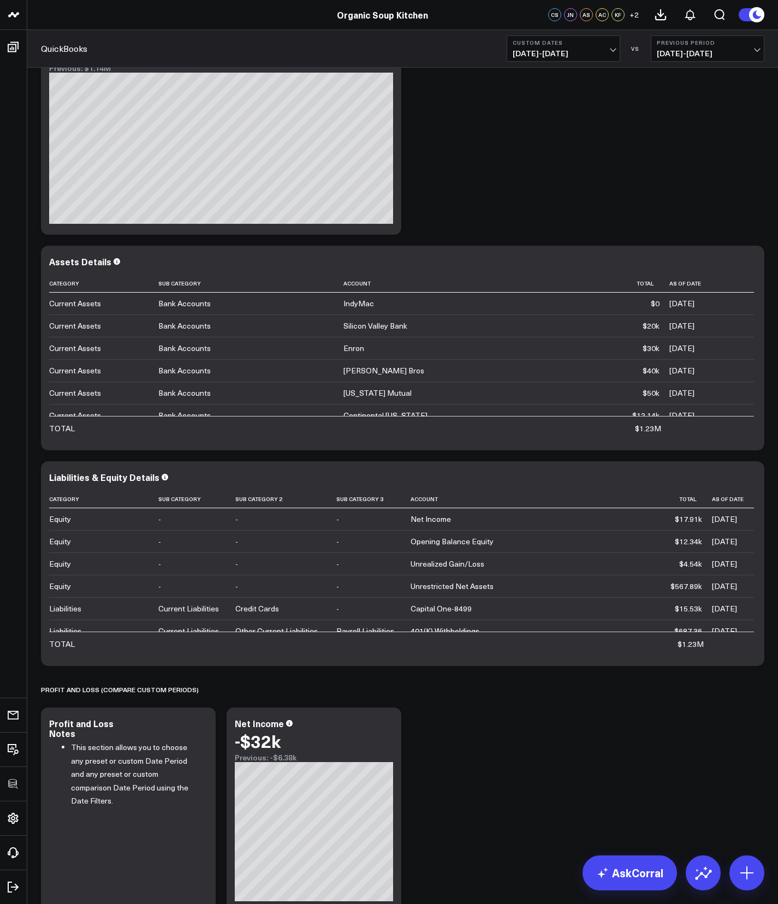
scroll to position [1450, 0]
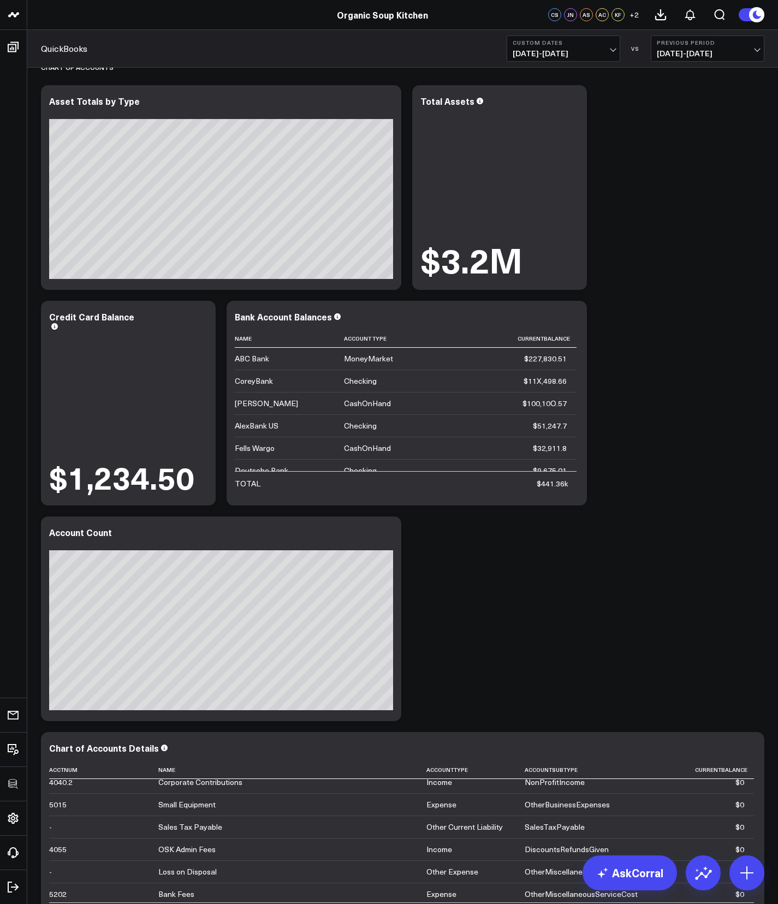
scroll to position [0, 0]
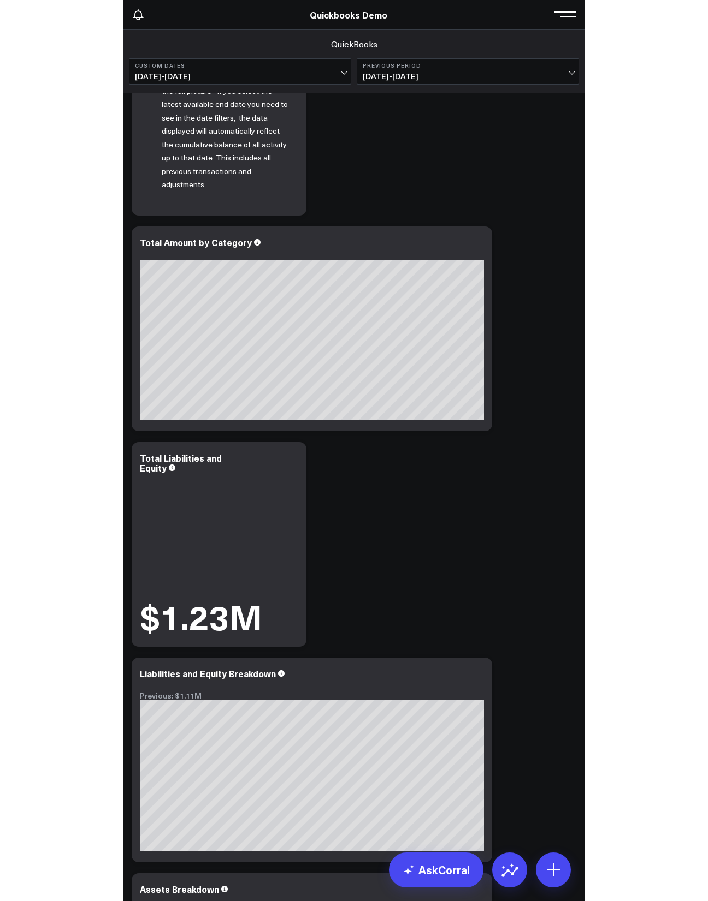
scroll to position [590, 0]
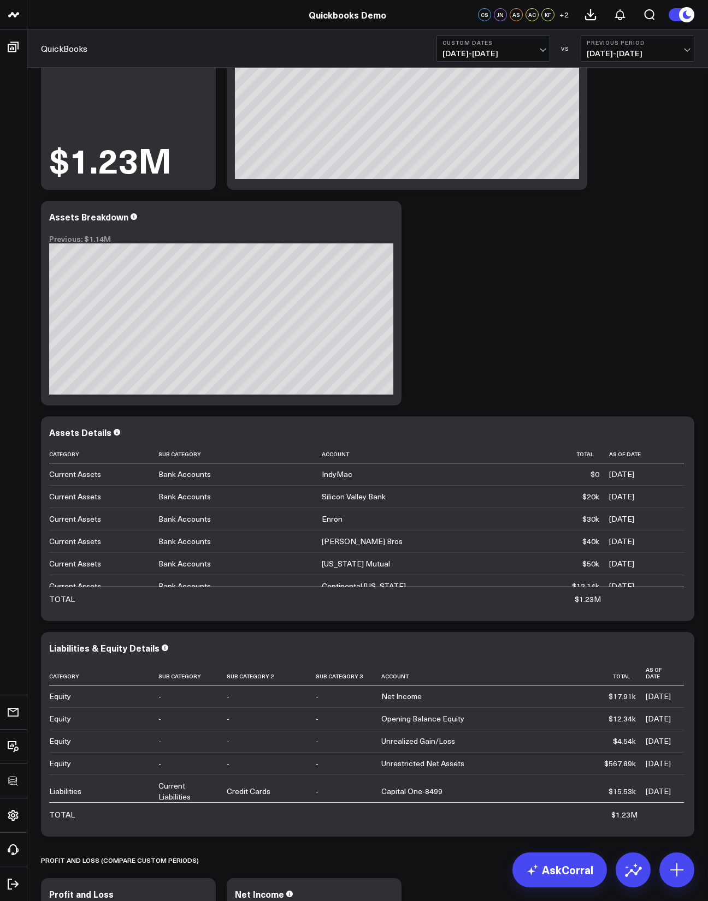
click at [628, 313] on div "Chart of Accounts Modify via AI Copy link to widget Ask support Remove Create l…" at bounding box center [367, 180] width 664 height 2680
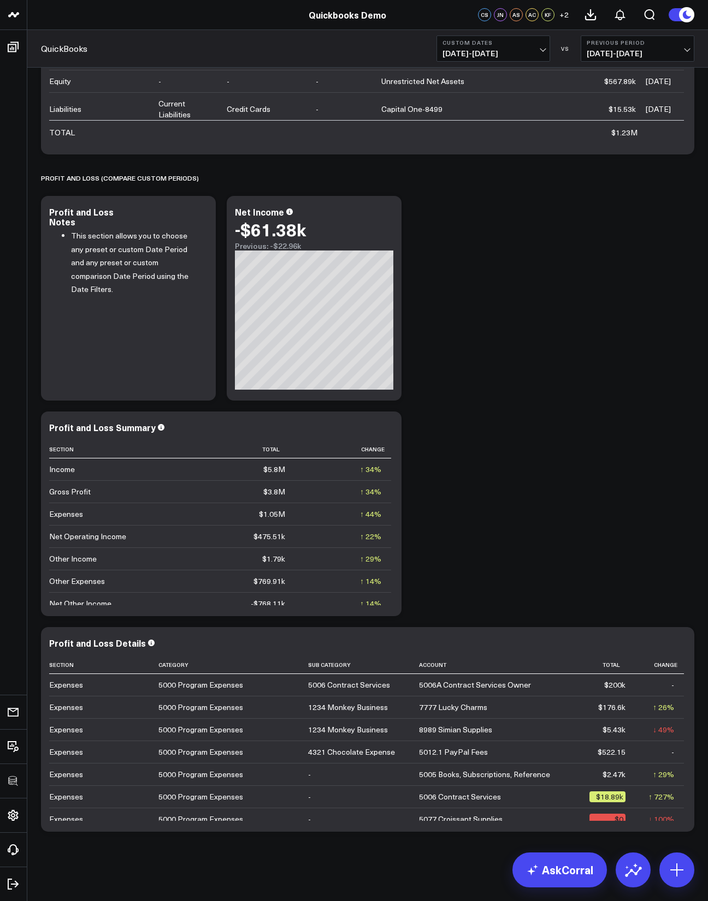
scroll to position [1912, 0]
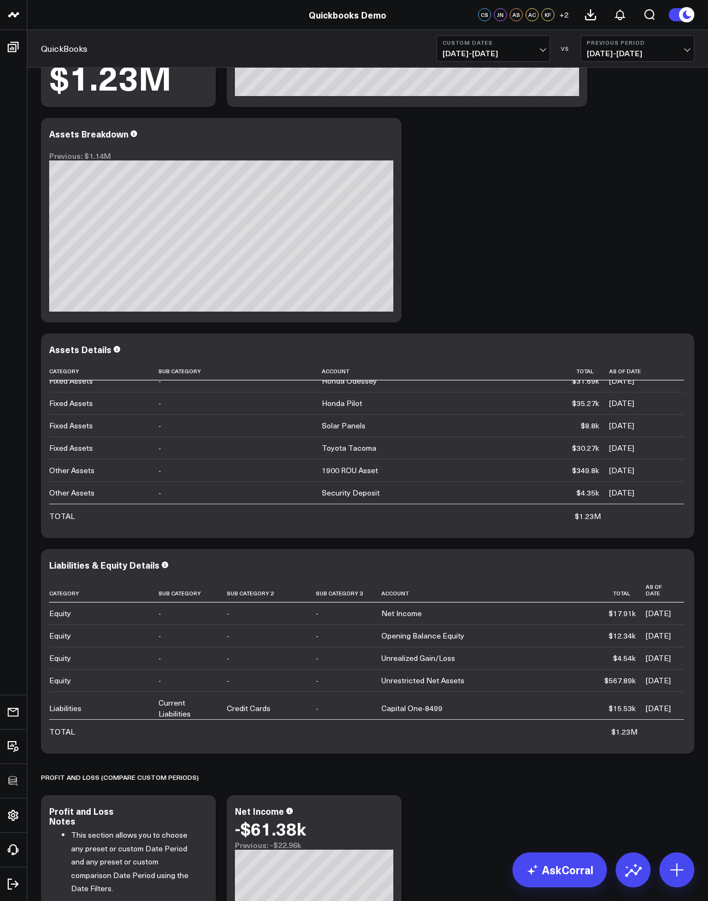
scroll to position [1912, 0]
